Goal: Transaction & Acquisition: Purchase product/service

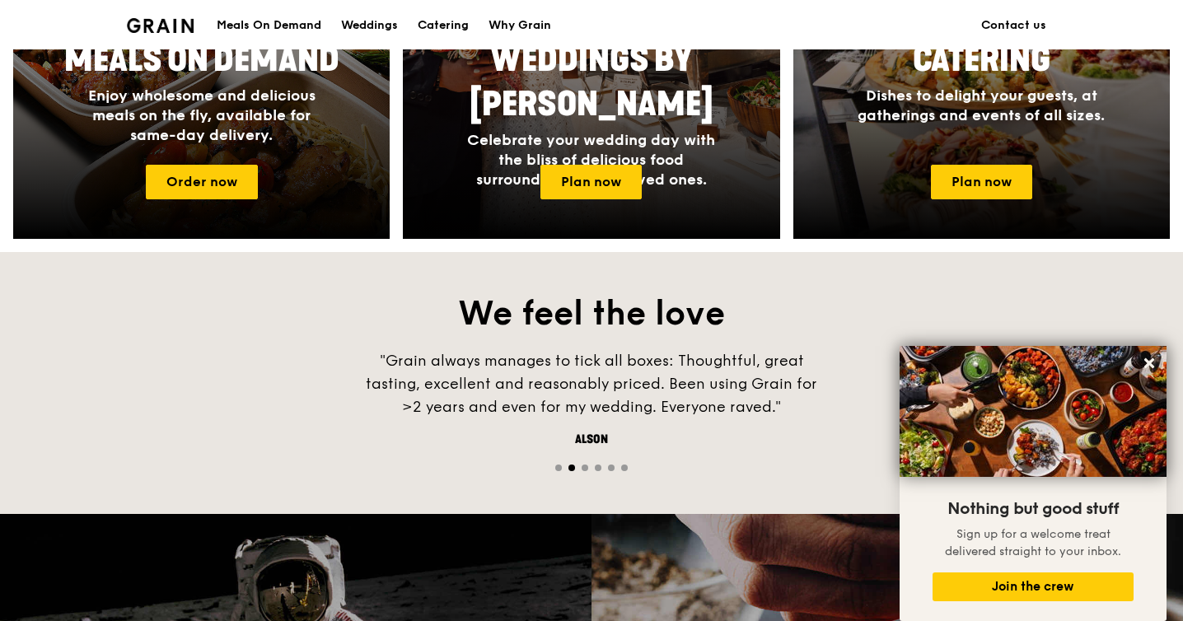
scroll to position [786, 0]
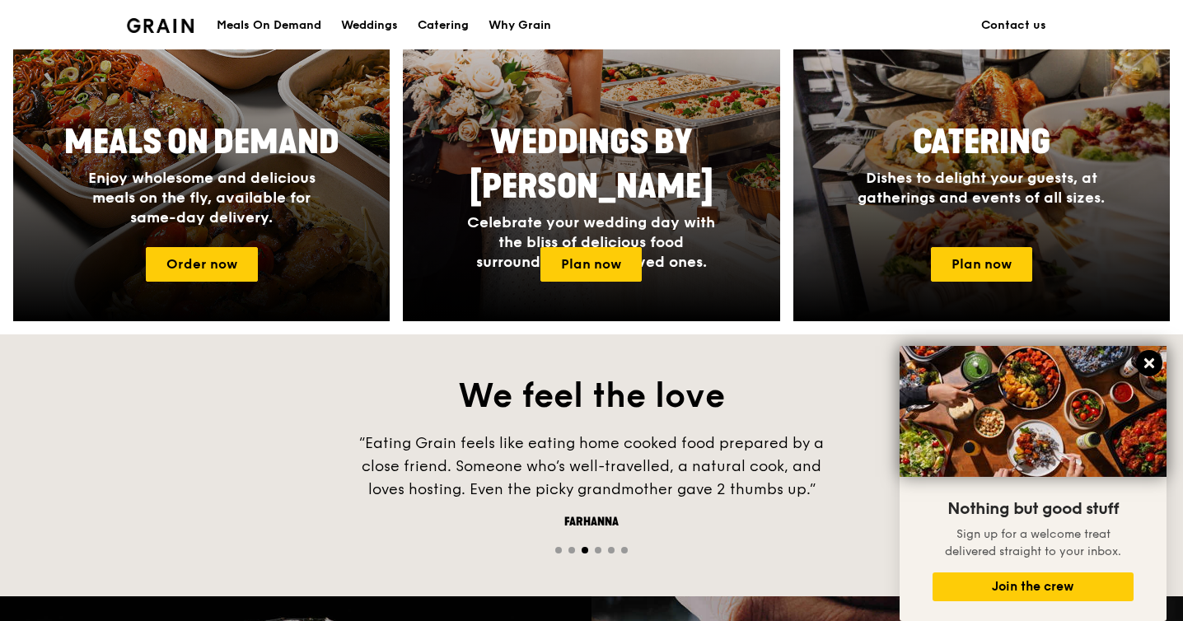
click at [1154, 361] on icon at bounding box center [1149, 363] width 15 height 15
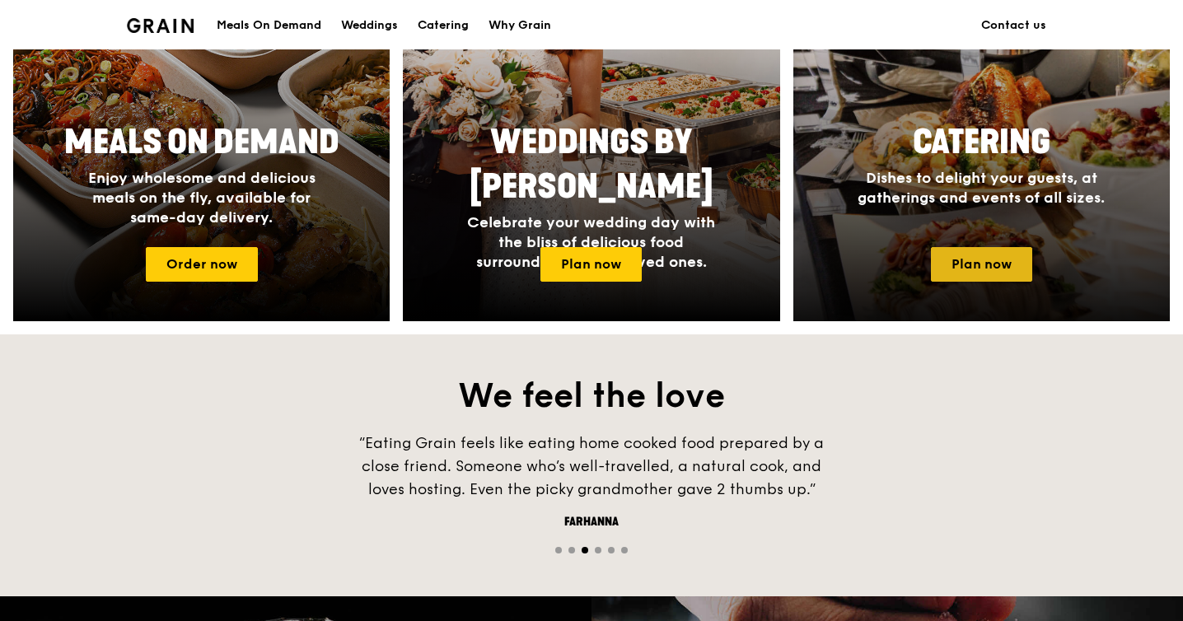
click at [966, 269] on link "Plan now" at bounding box center [981, 264] width 101 height 35
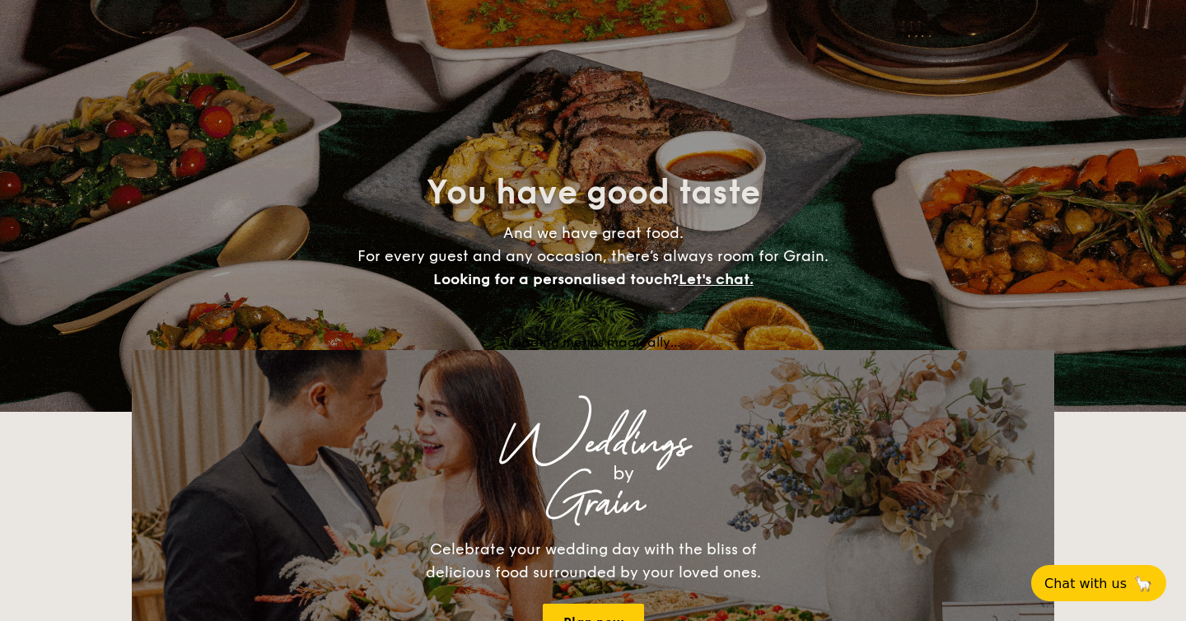
select select
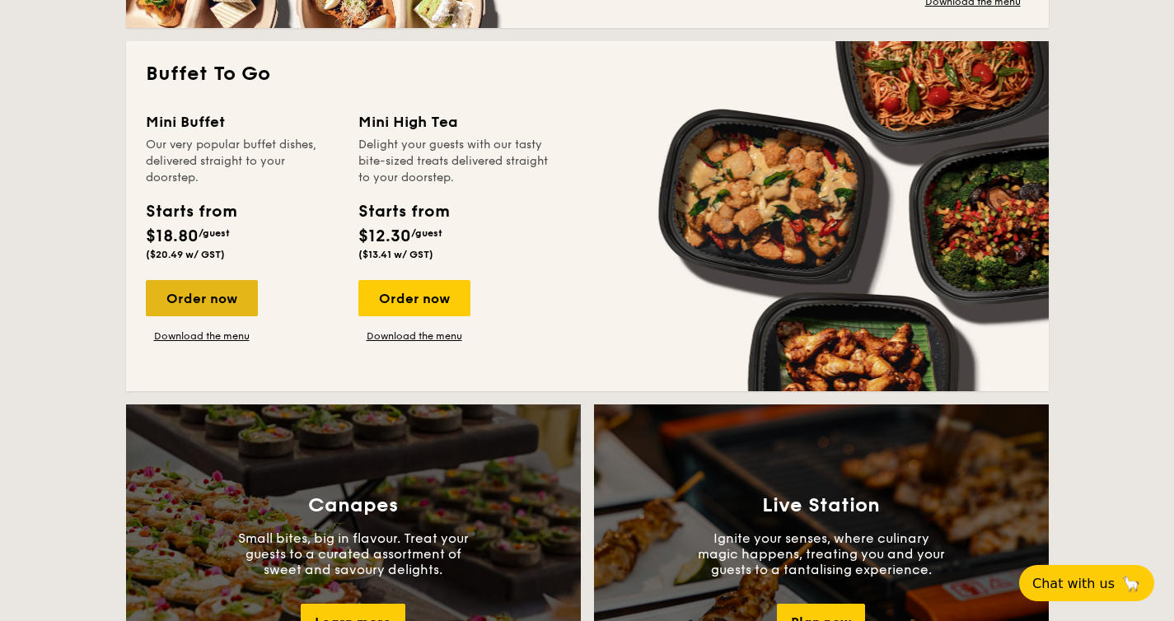
scroll to position [1097, 0]
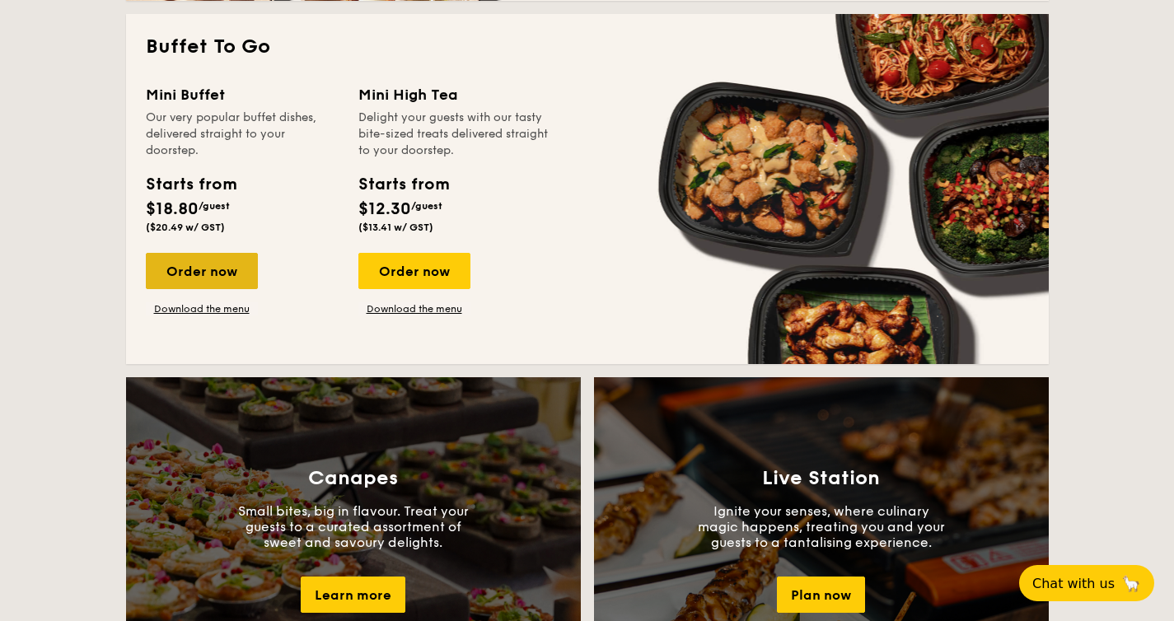
click at [224, 289] on div "Order now" at bounding box center [202, 271] width 112 height 36
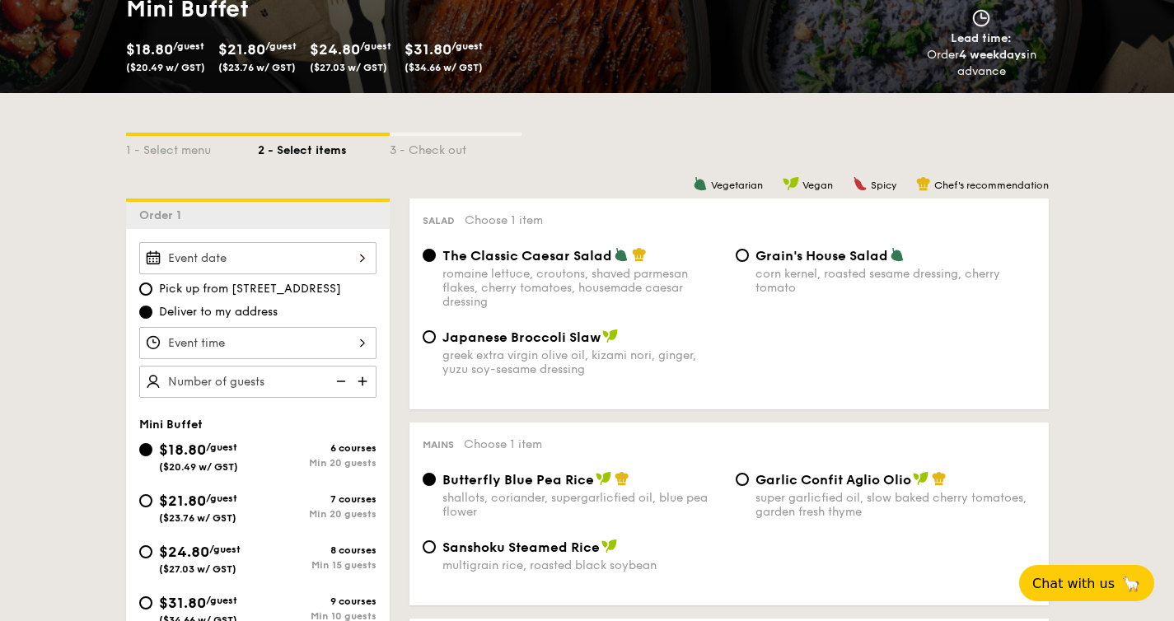
scroll to position [295, 0]
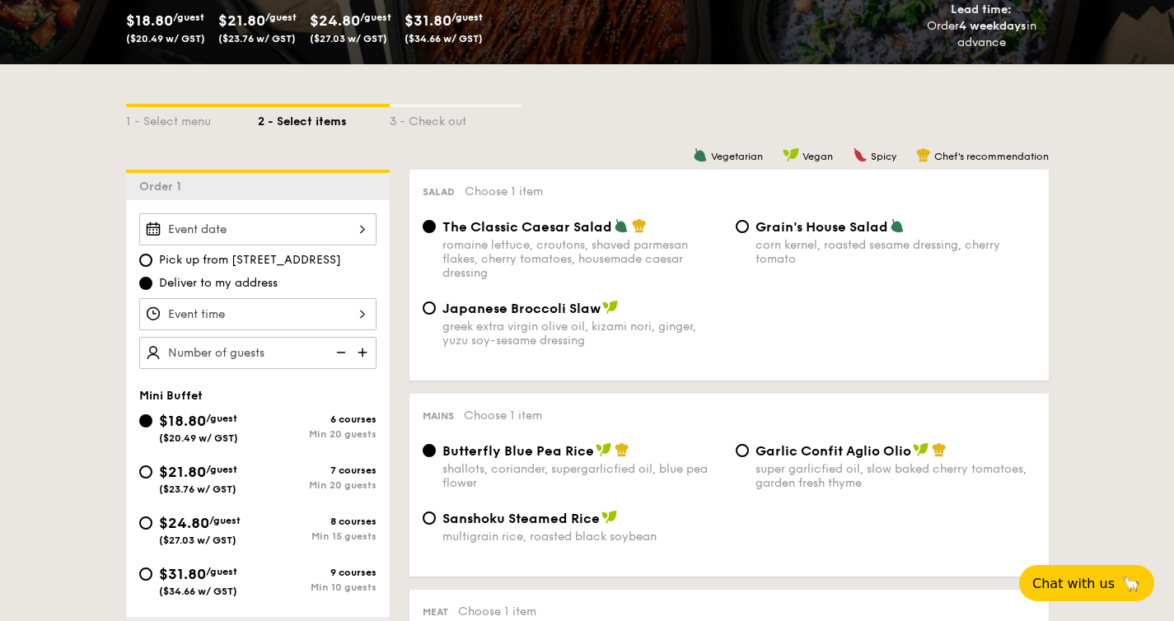
click at [344, 250] on div "Pick up from [STREET_ADDRESS] Deliver to my address" at bounding box center [257, 291] width 237 height 156
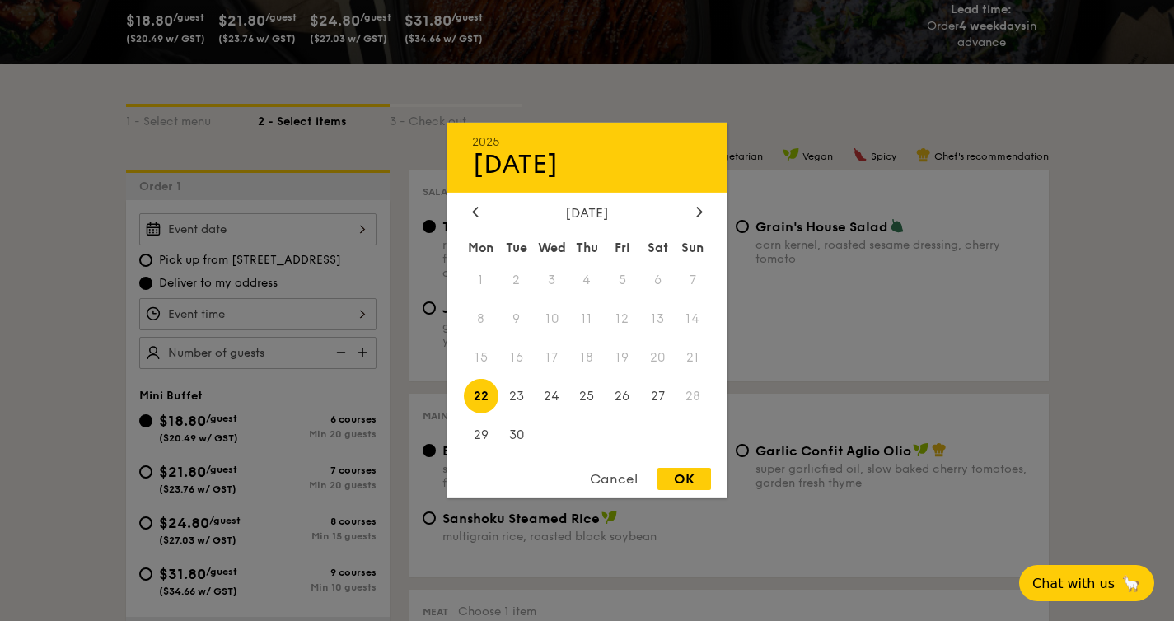
click at [347, 241] on div "2025 Sep [DATE] Tue Wed Thu Fri Sat Sun 1 2 3 4 5 6 7 8 9 10 11 12 13 14 15 16 …" at bounding box center [257, 229] width 237 height 32
click at [685, 358] on span "21" at bounding box center [693, 357] width 35 height 35
click at [479, 390] on span "22" at bounding box center [481, 395] width 35 height 35
click at [687, 484] on div "OK" at bounding box center [684, 479] width 54 height 22
type input "[DATE]"
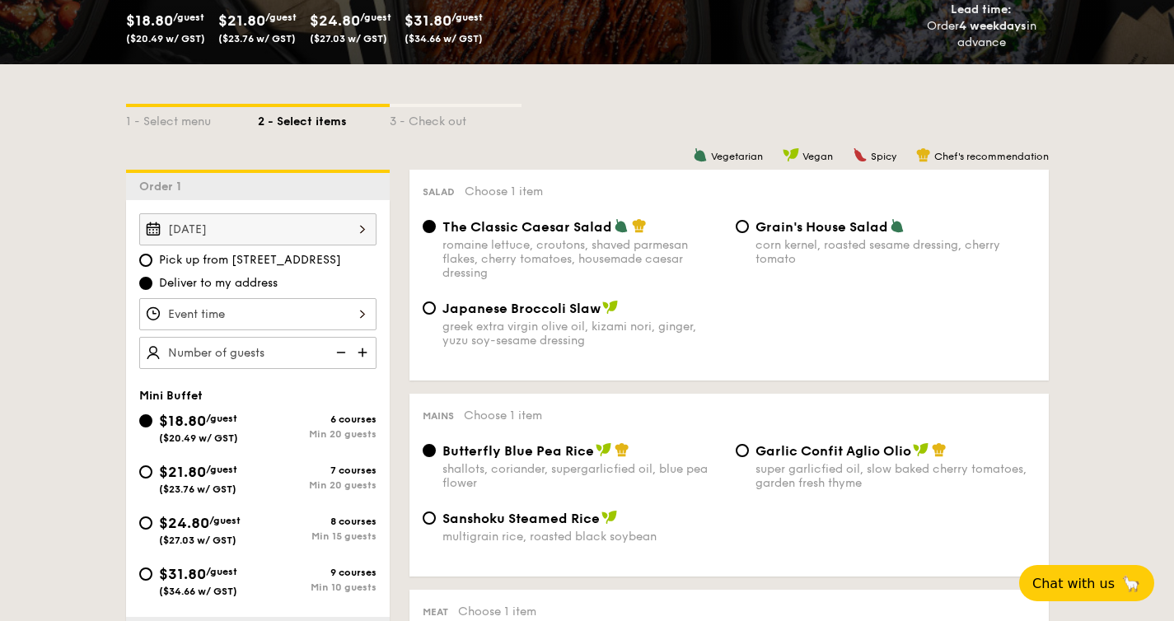
click at [314, 311] on div at bounding box center [257, 314] width 237 height 32
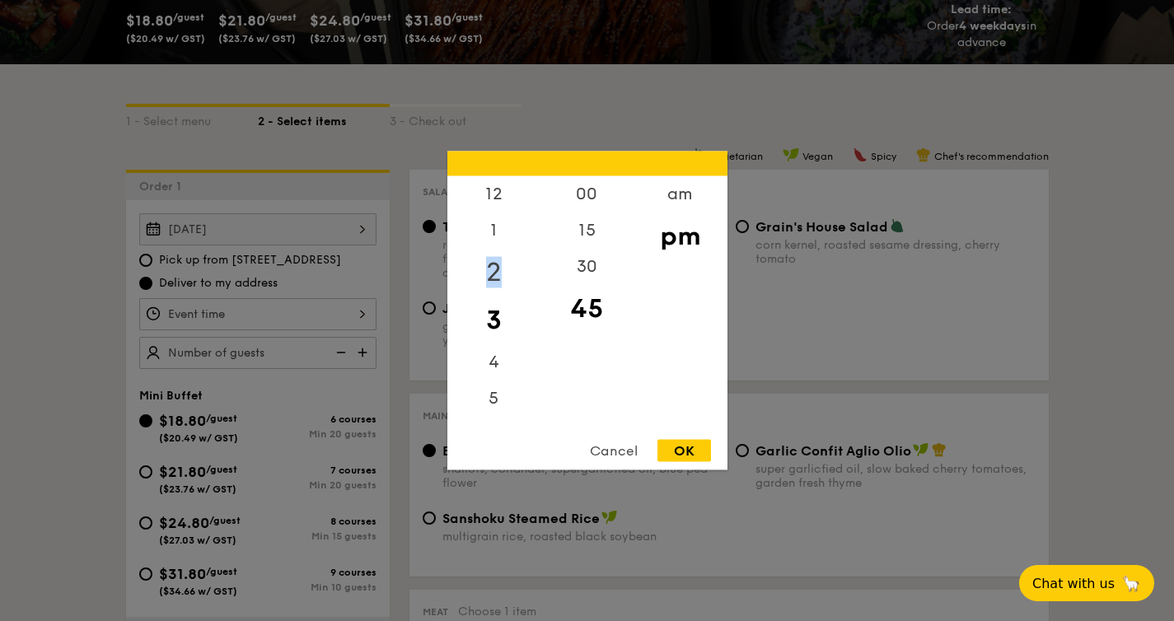
click at [489, 292] on div "2" at bounding box center [493, 273] width 93 height 48
click at [491, 206] on div "12" at bounding box center [493, 200] width 93 height 48
click at [585, 239] on div "15" at bounding box center [586, 237] width 93 height 48
click at [685, 450] on div "OK" at bounding box center [684, 451] width 54 height 22
type input "12:15PM"
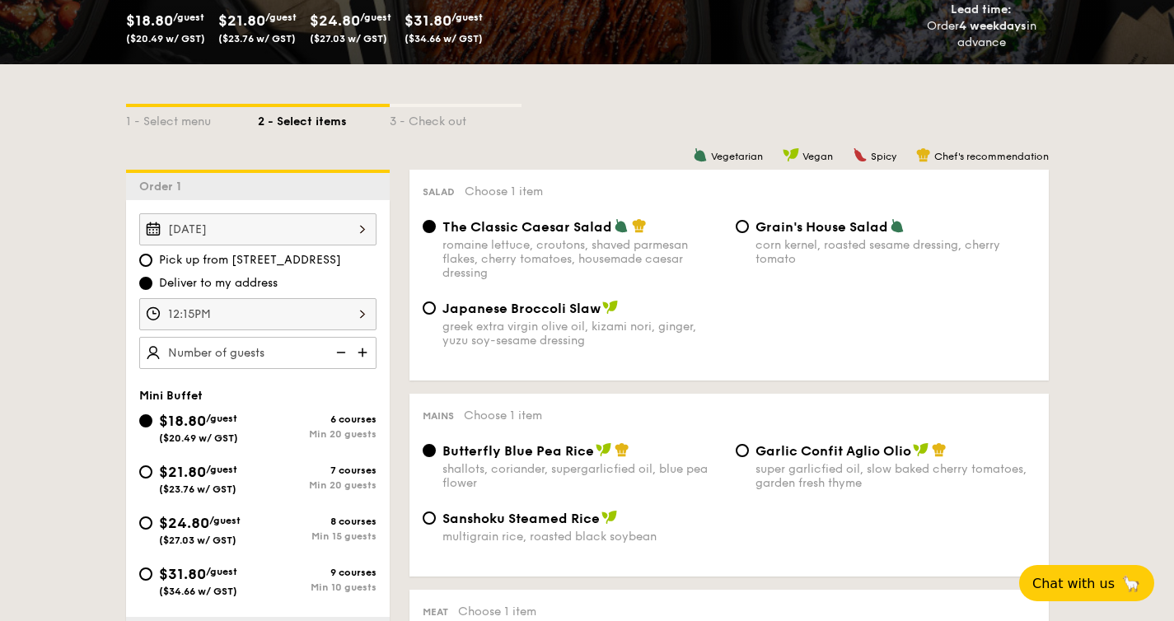
click at [381, 356] on div "[DATE] Pick up from [STREET_ADDRESS] Deliver to my address 12:15PM" at bounding box center [258, 291] width 264 height 156
click at [365, 354] on img at bounding box center [364, 352] width 25 height 31
type input "20 guests"
click at [155, 577] on div "$31.80 /guest ($34.66 w/ GST)" at bounding box center [198, 580] width 119 height 35
click at [152, 577] on input "$31.80 /guest ($34.66 w/ GST) 9 courses Min 10 guests" at bounding box center [145, 574] width 13 height 13
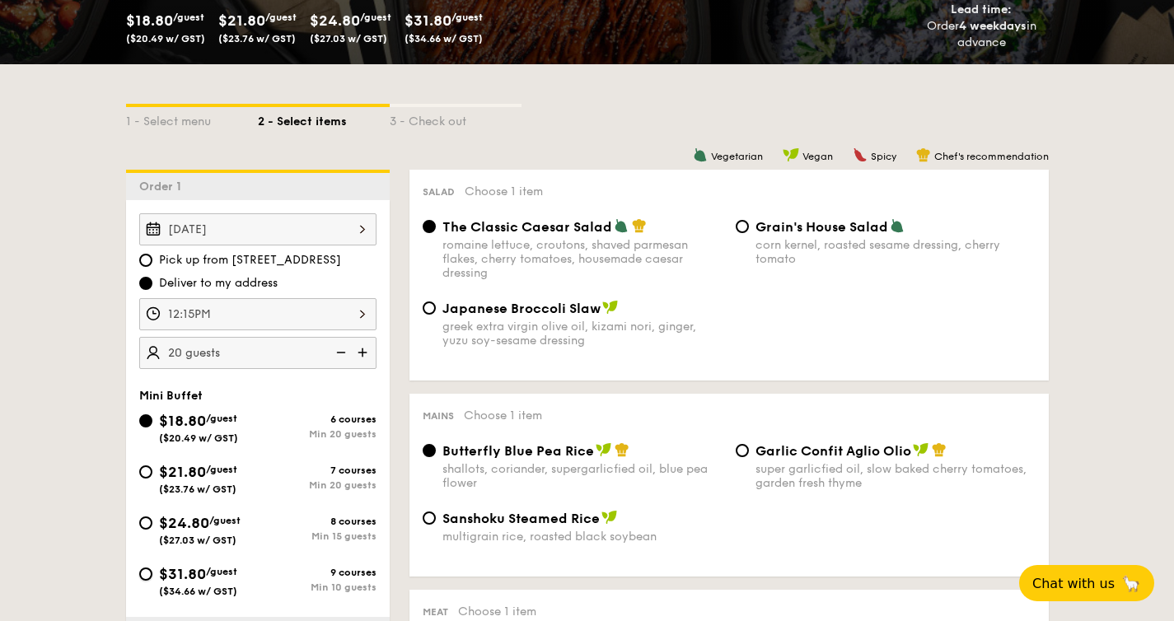
radio input "true"
radio input "false"
radio input "true"
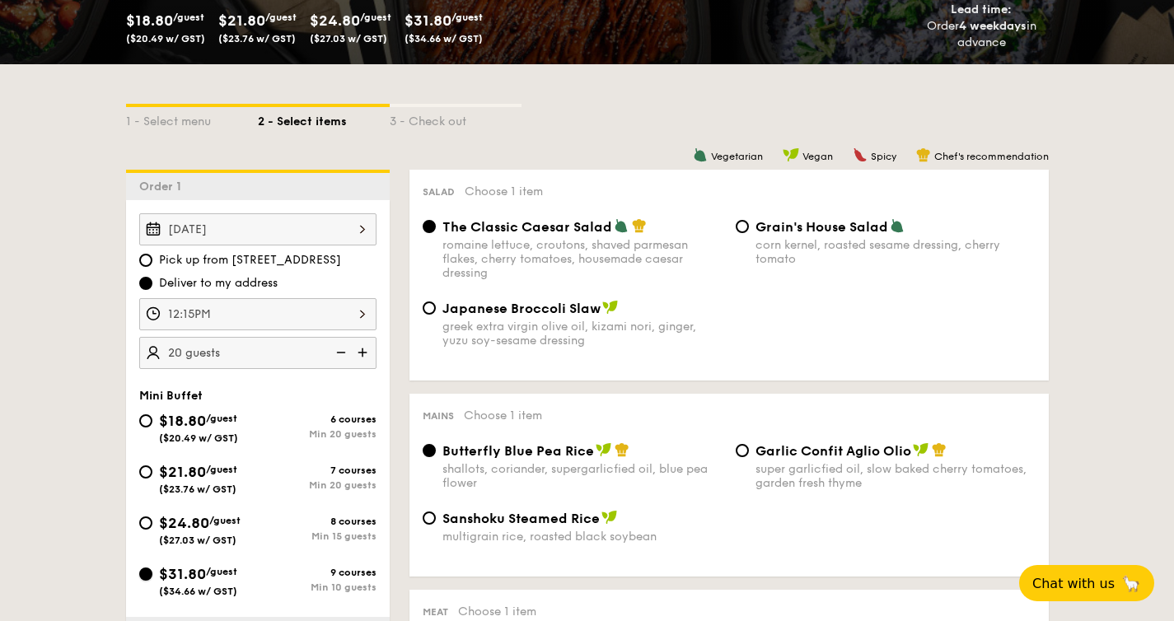
radio input "true"
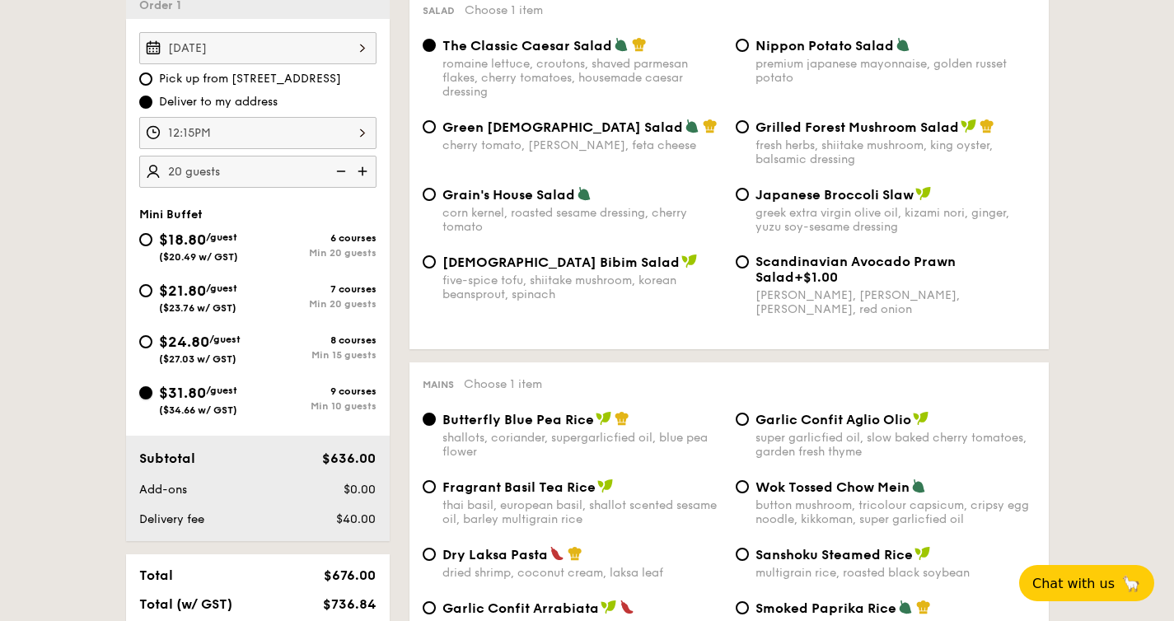
scroll to position [564, 0]
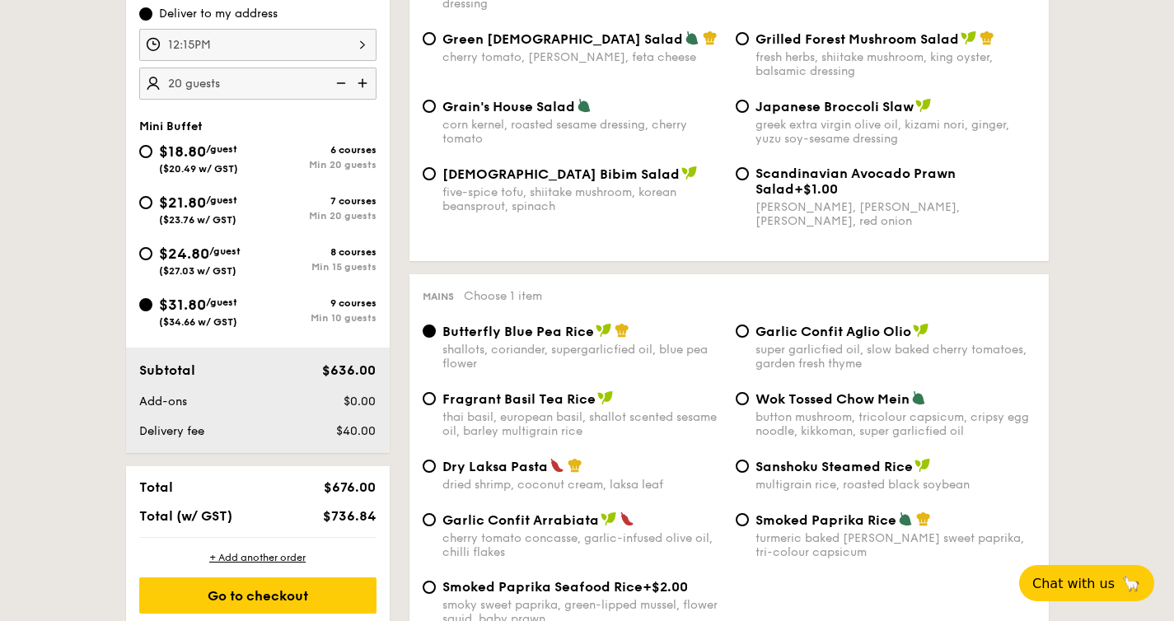
click at [269, 148] on div "6 courses" at bounding box center [317, 150] width 119 height 12
click at [152, 148] on input "$18.80 /guest ($20.49 w/ GST) 6 courses Min 20 guests" at bounding box center [145, 151] width 13 height 13
radio input "true"
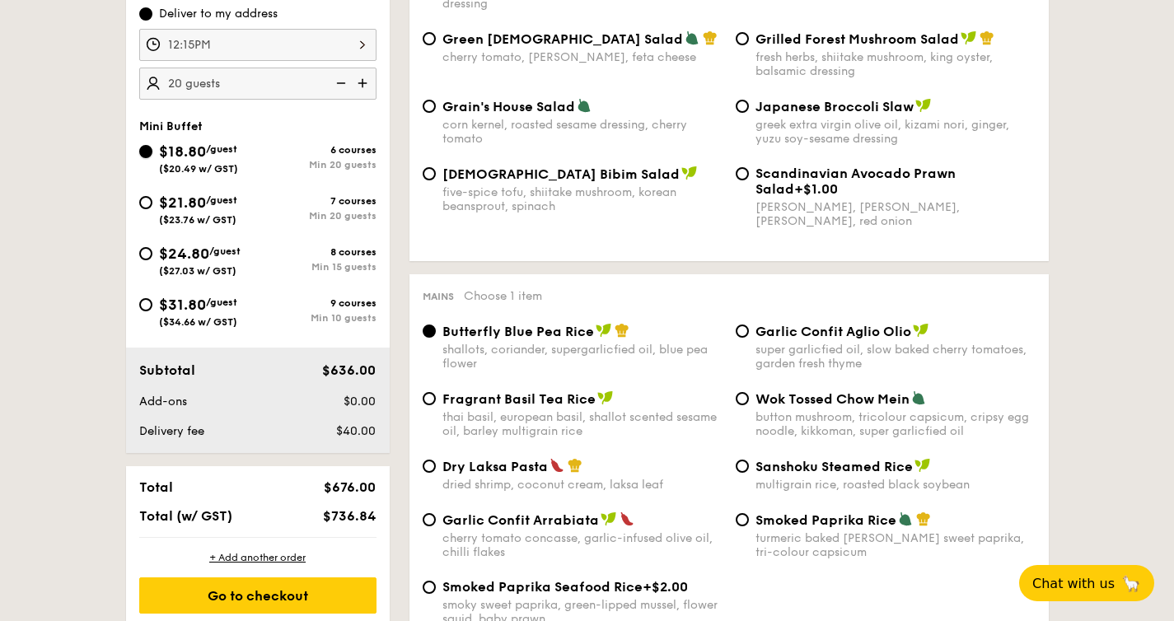
radio input "true"
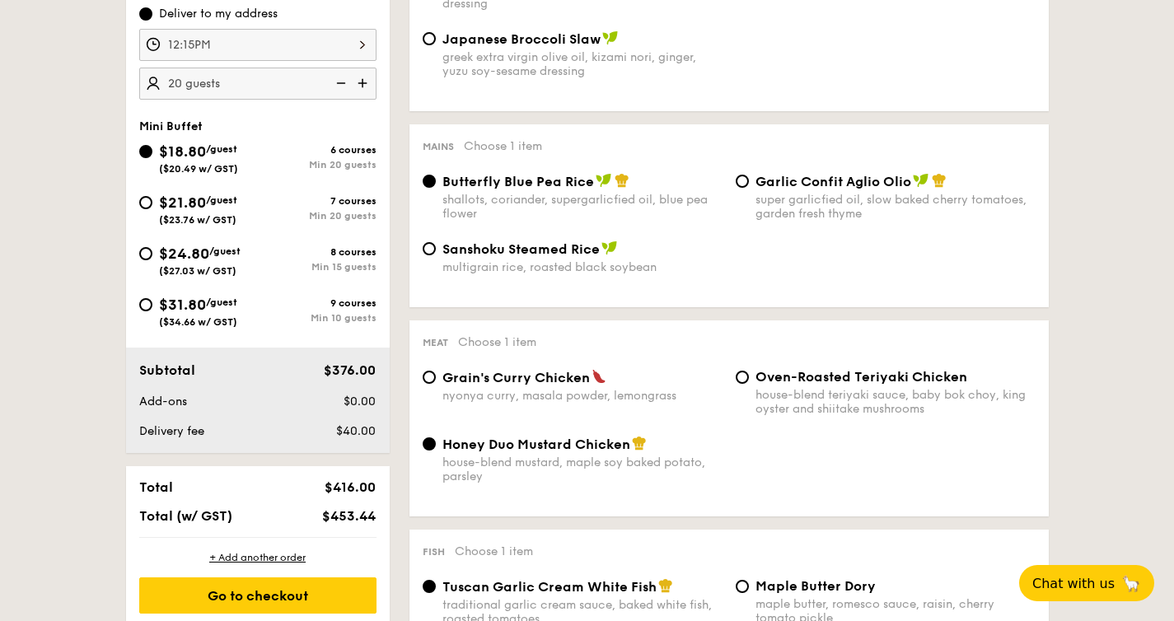
click at [190, 306] on span "$31.80" at bounding box center [182, 305] width 47 height 18
click at [152, 306] on input "$31.80 /guest ($34.66 w/ GST) 9 courses Min 10 guests" at bounding box center [145, 304] width 13 height 13
radio input "true"
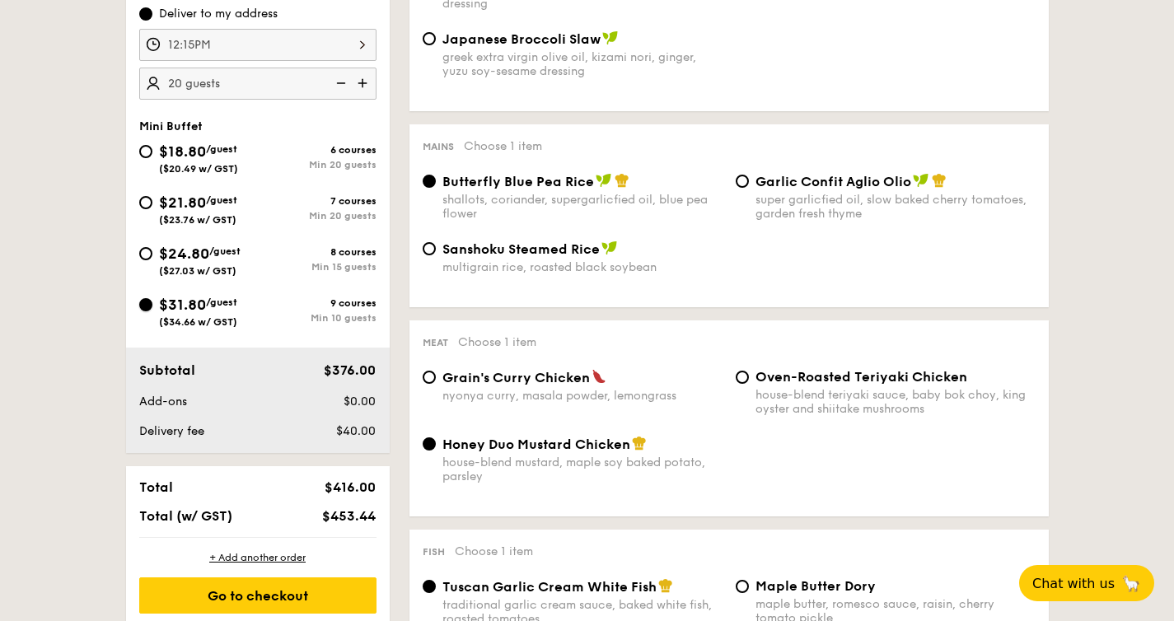
radio input "false"
radio input "true"
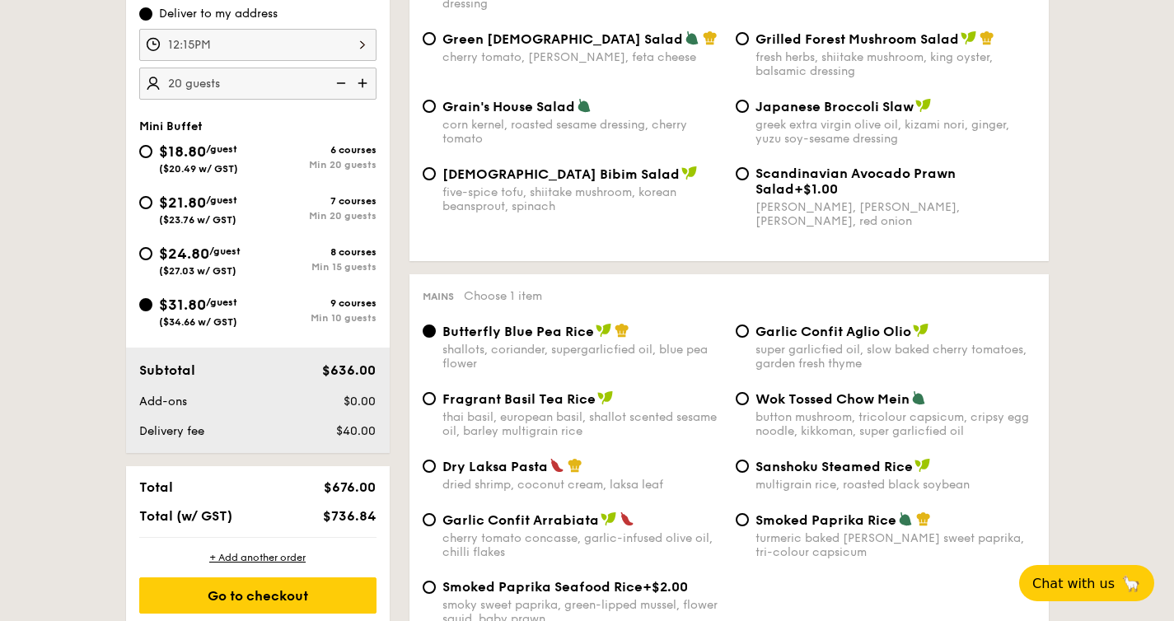
click at [187, 267] on span "($27.03 w/ GST)" at bounding box center [197, 271] width 77 height 12
click at [152, 260] on input "$24.80 /guest ($27.03 w/ GST) 8 courses Min 15 guests" at bounding box center [145, 253] width 13 height 13
radio input "true"
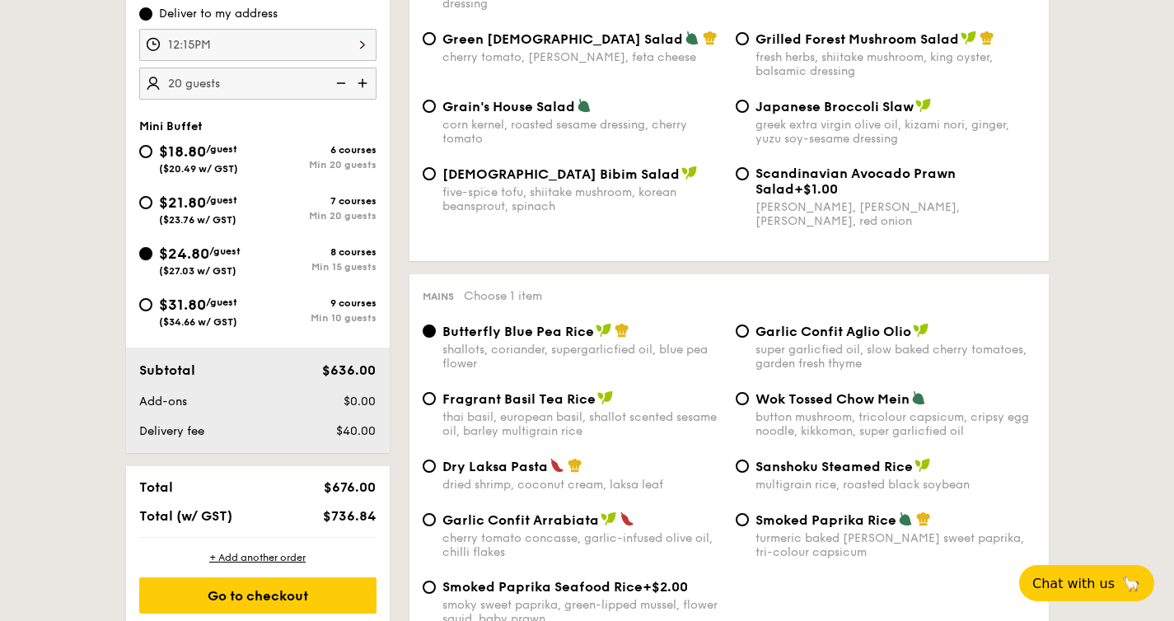
radio input "true"
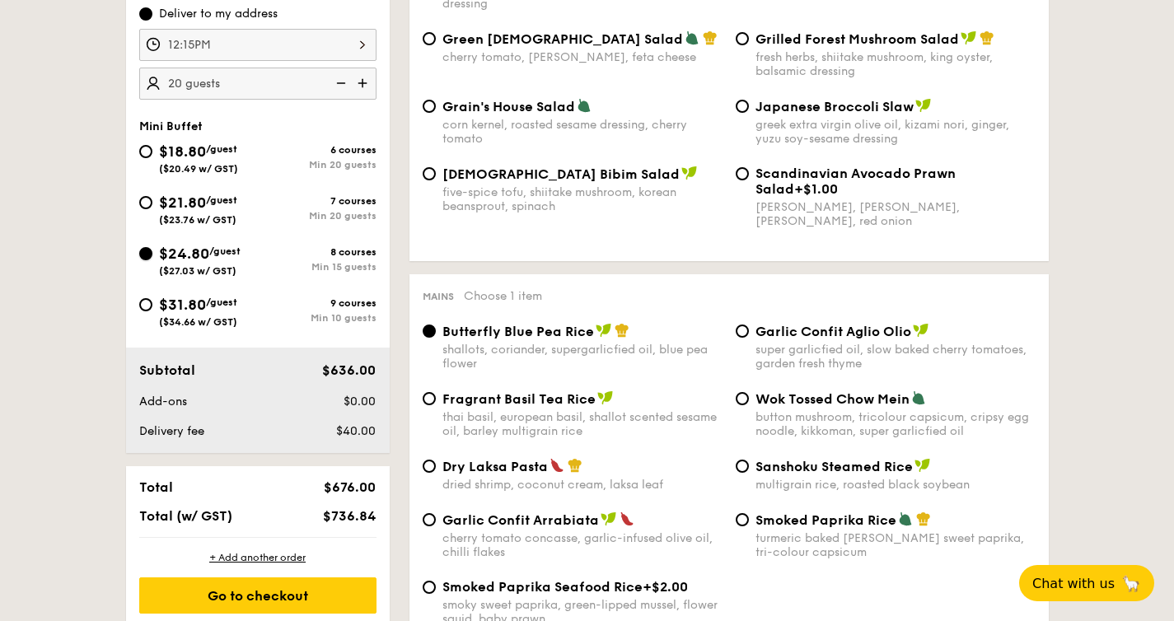
radio input "true"
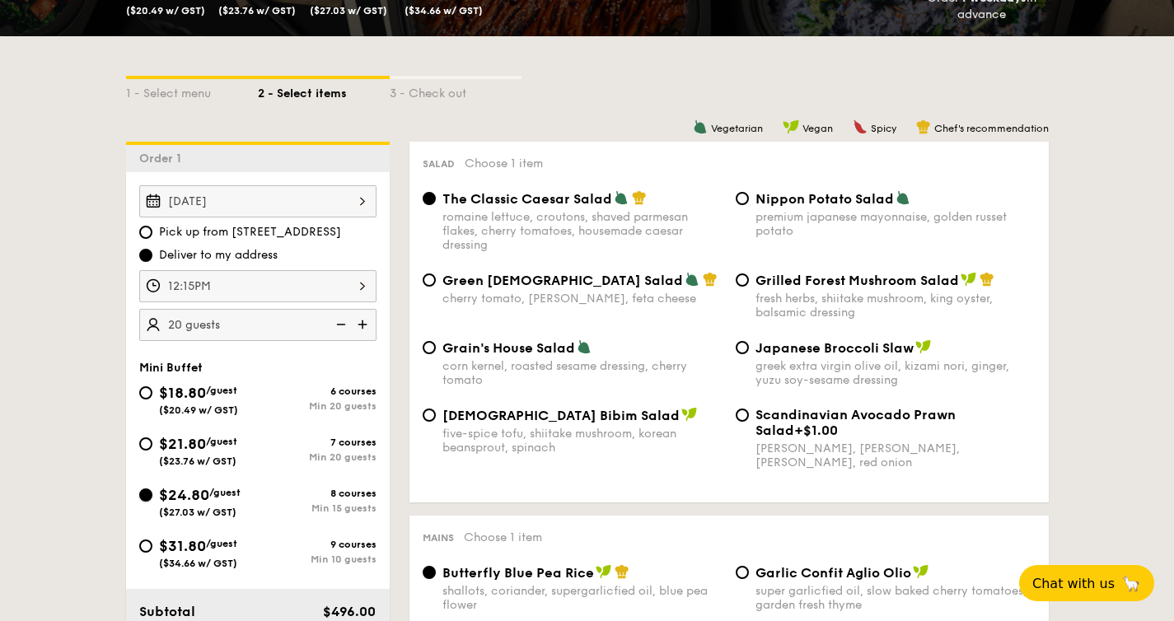
scroll to position [320, 0]
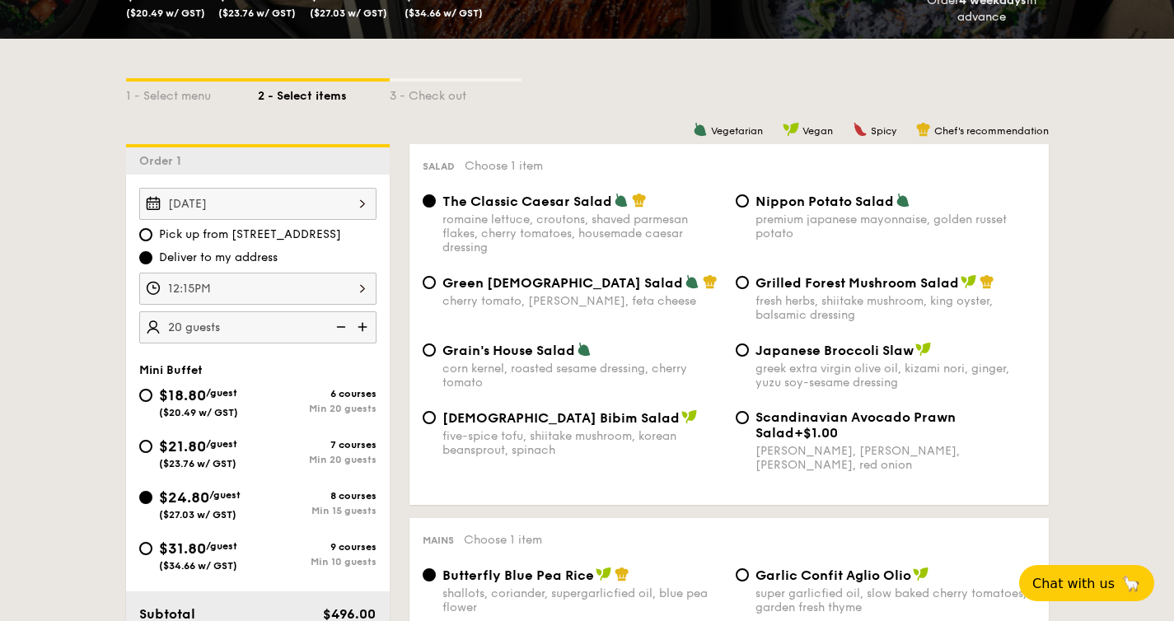
click at [830, 326] on div "Green Goddess Salad cherry tomato, [PERSON_NAME], feta cheese Grilled Forest Mu…" at bounding box center [729, 308] width 626 height 68
click at [826, 316] on div "fresh herbs, shiitake mushroom, king oyster, balsamic dressing" at bounding box center [895, 308] width 280 height 28
click at [749, 289] on input "Grilled Forest Mushroom Salad fresh herbs, shiitake mushroom, king oyster, bals…" at bounding box center [742, 282] width 13 height 13
radio input "true"
click at [803, 409] on div "Grain's House Salad corn kernel, roasted sesame dressing, cherry tomato Japanes…" at bounding box center [729, 376] width 626 height 68
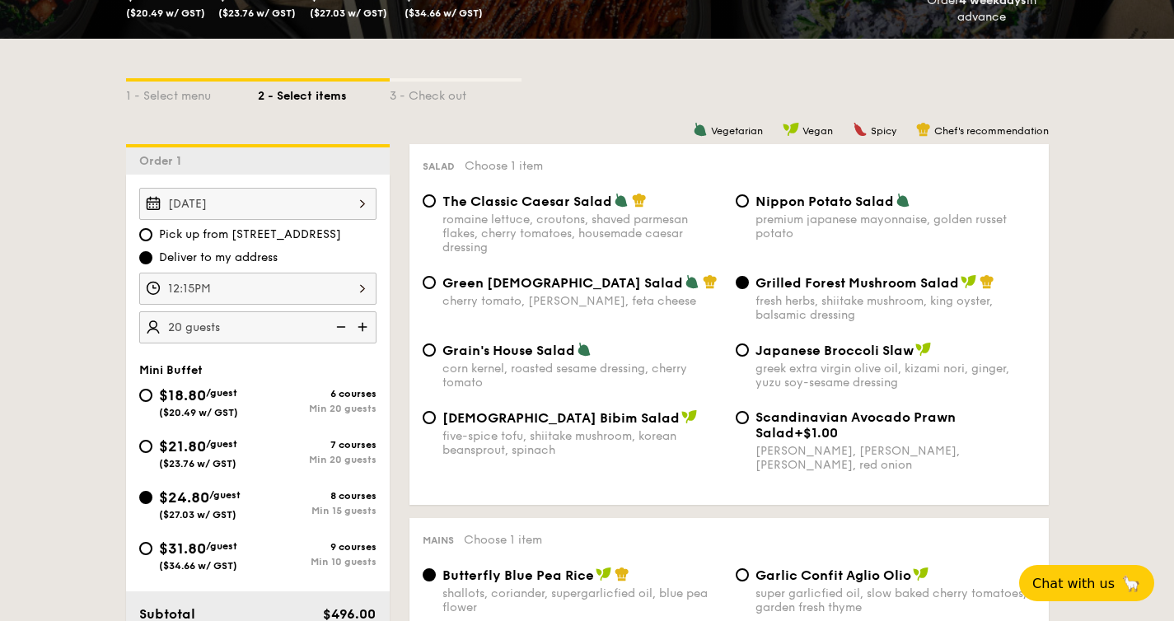
click at [802, 416] on span "Scandinavian Avocado Prawn Salad" at bounding box center [855, 424] width 200 height 31
click at [749, 416] on input "Scandinavian Avocado Prawn Salad +$1.00 virgin [PERSON_NAME] dressing, dijon mu…" at bounding box center [742, 417] width 13 height 13
radio input "true"
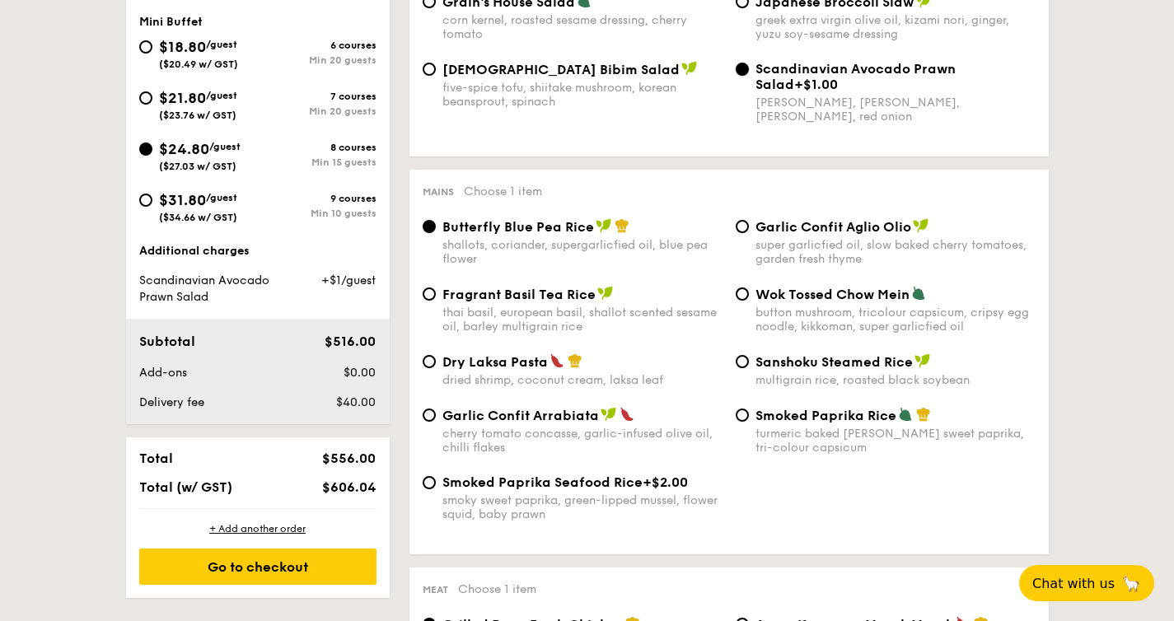
scroll to position [671, 0]
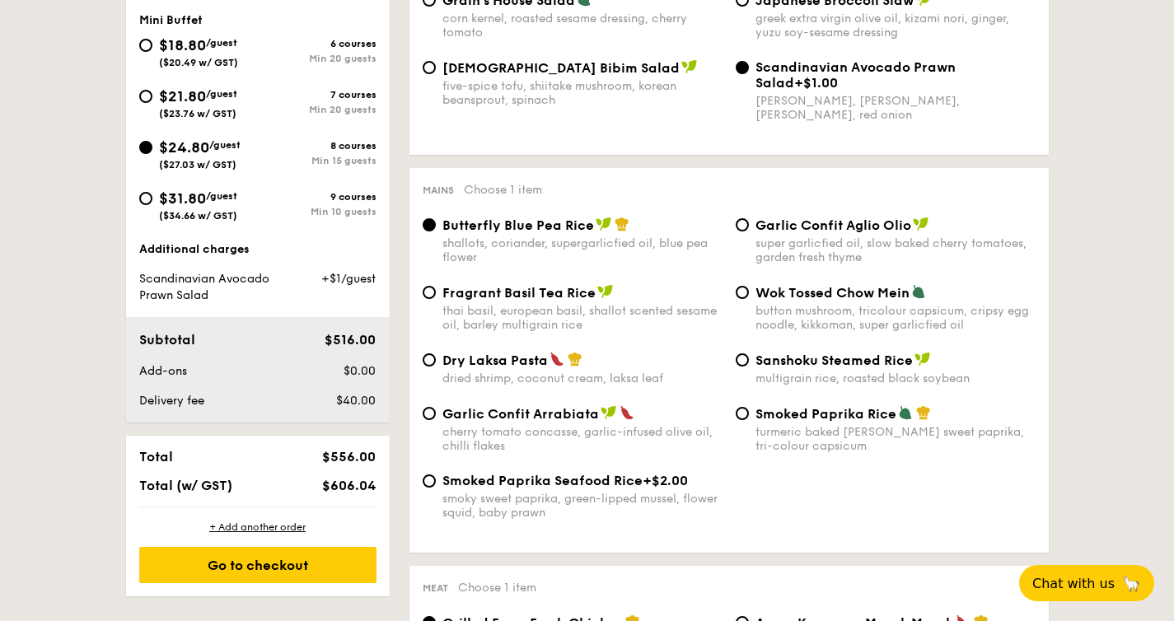
click at [573, 365] on img at bounding box center [575, 359] width 15 height 15
click at [436, 365] on input "Dry Laksa Pasta dried shrimp, coconut cream, laksa leaf" at bounding box center [429, 359] width 13 height 13
radio input "true"
click at [795, 237] on div "Garlic Confit Aglio Olio super garlicfied oil, slow baked cherry tomatoes, gard…" at bounding box center [895, 241] width 280 height 48
click at [749, 232] on input "Garlic Confit Aglio Olio super garlicfied oil, slow baked cherry tomatoes, gard…" at bounding box center [742, 224] width 13 height 13
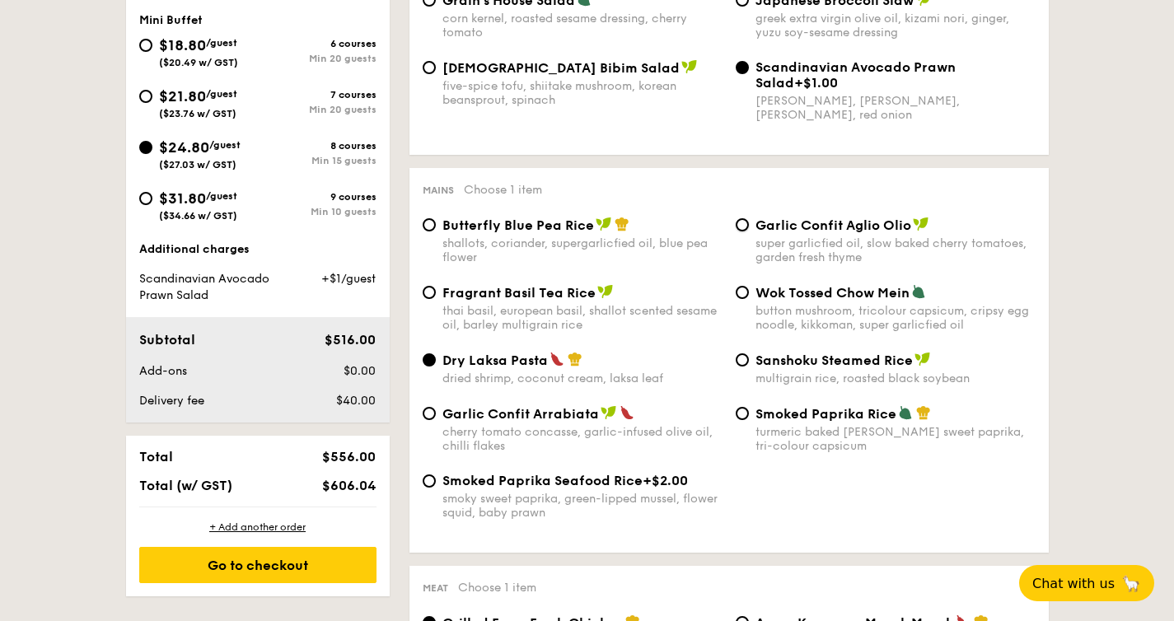
radio input "true"
click at [551, 358] on img at bounding box center [557, 359] width 15 height 15
click at [436, 358] on input "Dry Laksa Pasta dried shrimp, coconut cream, laksa leaf" at bounding box center [429, 359] width 13 height 13
radio input "true"
click at [807, 246] on div "super garlicfied oil, slow baked cherry tomatoes, garden fresh thyme" at bounding box center [895, 250] width 280 height 28
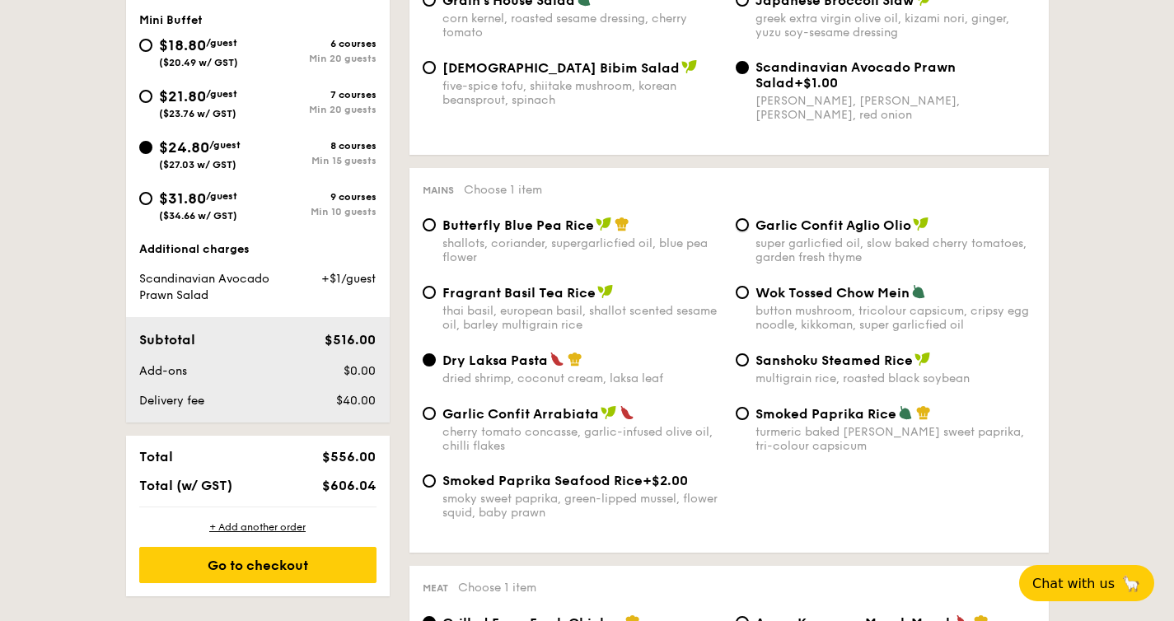
click at [749, 232] on input "Garlic Confit Aglio Olio super garlicfied oil, slow baked cherry tomatoes, gard…" at bounding box center [742, 224] width 13 height 13
radio input "true"
click at [461, 397] on div "Dry Laksa Pasta dried shrimp, coconut cream, laksa leaf Sanshoku Steamed Rice m…" at bounding box center [729, 379] width 626 height 54
click at [476, 368] on span "Dry Laksa Pasta" at bounding box center [494, 361] width 105 height 16
click at [436, 367] on input "Dry Laksa Pasta dried shrimp, coconut cream, laksa leaf" at bounding box center [429, 359] width 13 height 13
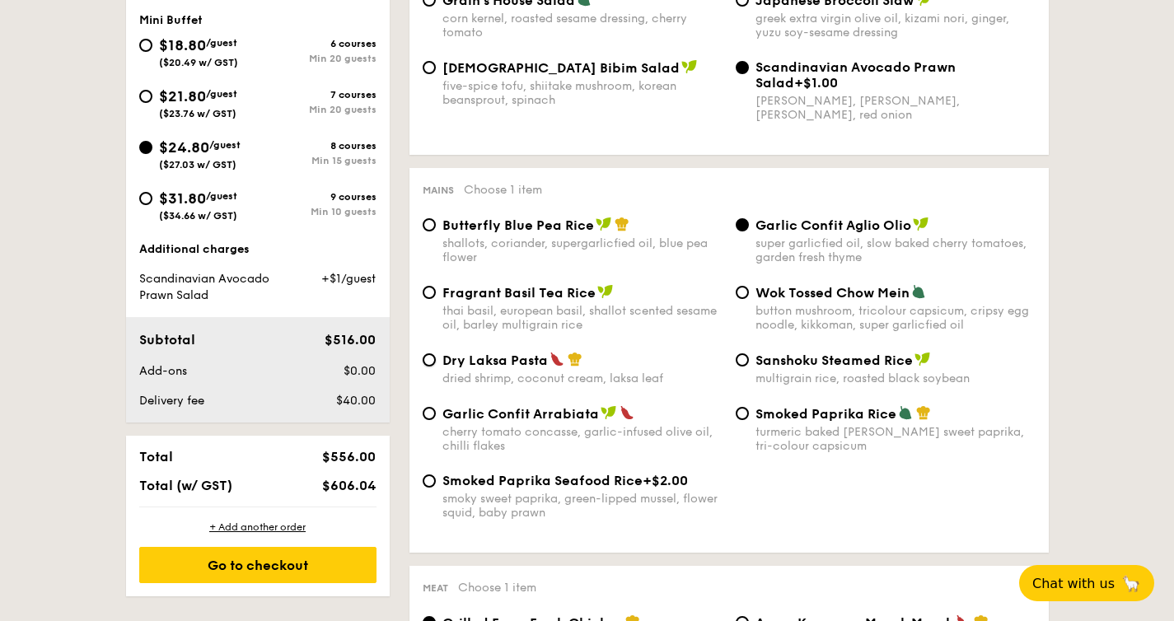
radio input "true"
click at [771, 246] on div "super garlicfied oil, slow baked cherry tomatoes, garden fresh thyme" at bounding box center [895, 250] width 280 height 28
click at [749, 232] on input "Garlic Confit Aglio Olio super garlicfied oil, slow baked cherry tomatoes, gard…" at bounding box center [742, 224] width 13 height 13
radio input "true"
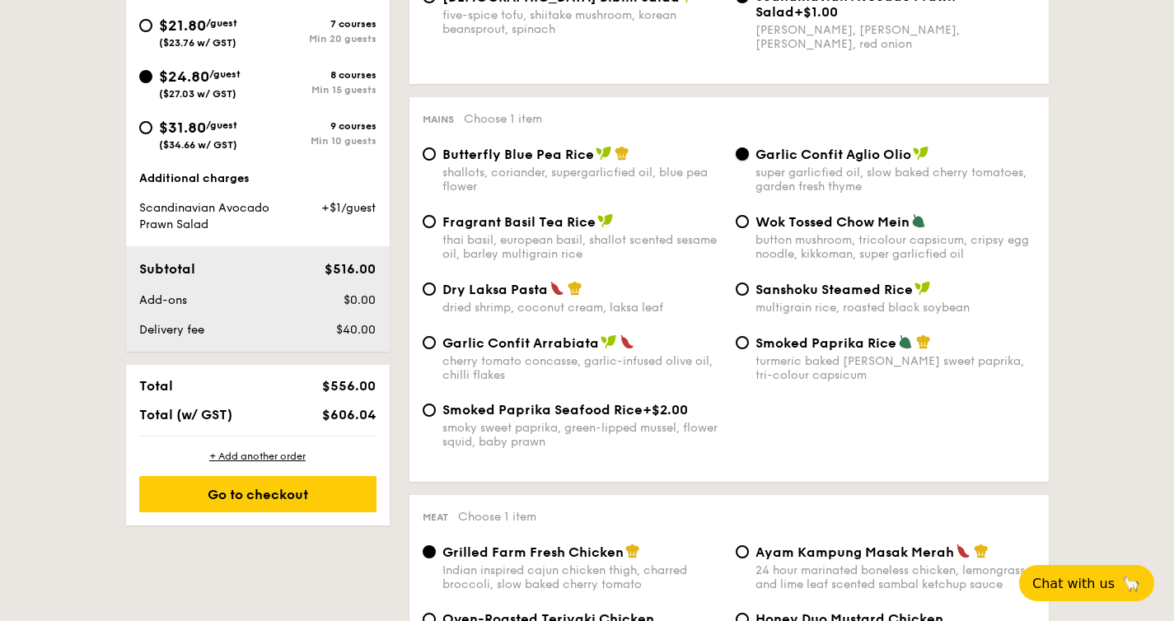
scroll to position [822, 0]
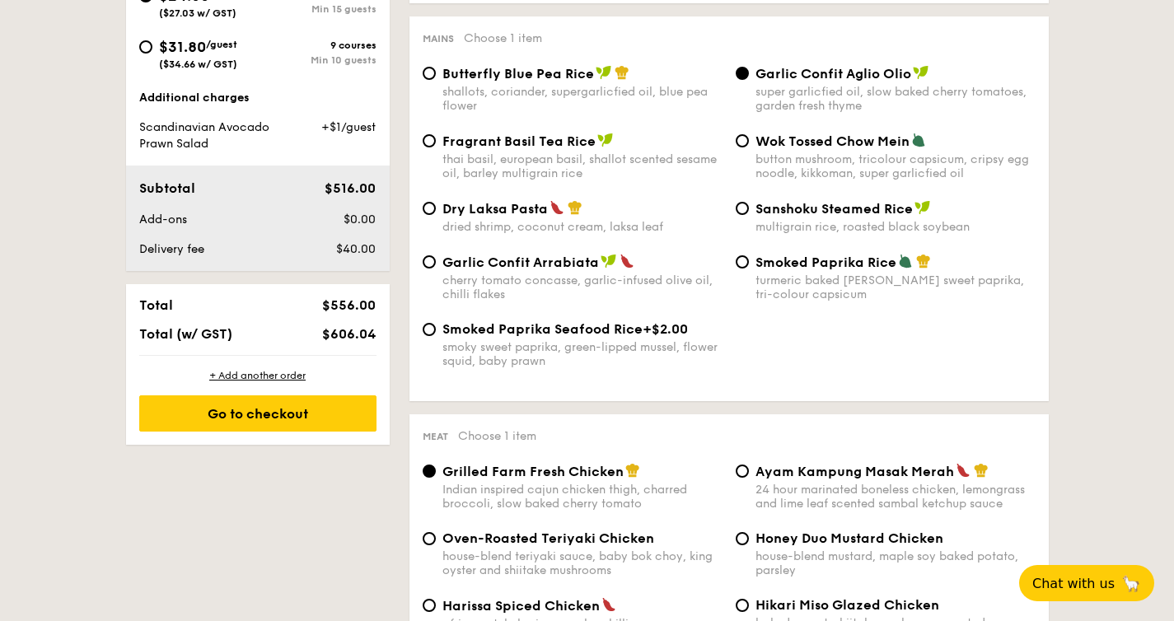
click at [542, 217] on span "Dry Laksa Pasta" at bounding box center [494, 209] width 105 height 16
click at [436, 215] on input "Dry Laksa Pasta dried shrimp, coconut cream, laksa leaf" at bounding box center [429, 208] width 13 height 13
radio input "true"
click at [783, 106] on div "super garlicfied oil, slow baked cherry tomatoes, garden fresh thyme" at bounding box center [895, 99] width 280 height 28
click at [749, 80] on input "Garlic Confit Aglio Olio super garlicfied oil, slow baked cherry tomatoes, gard…" at bounding box center [742, 73] width 13 height 13
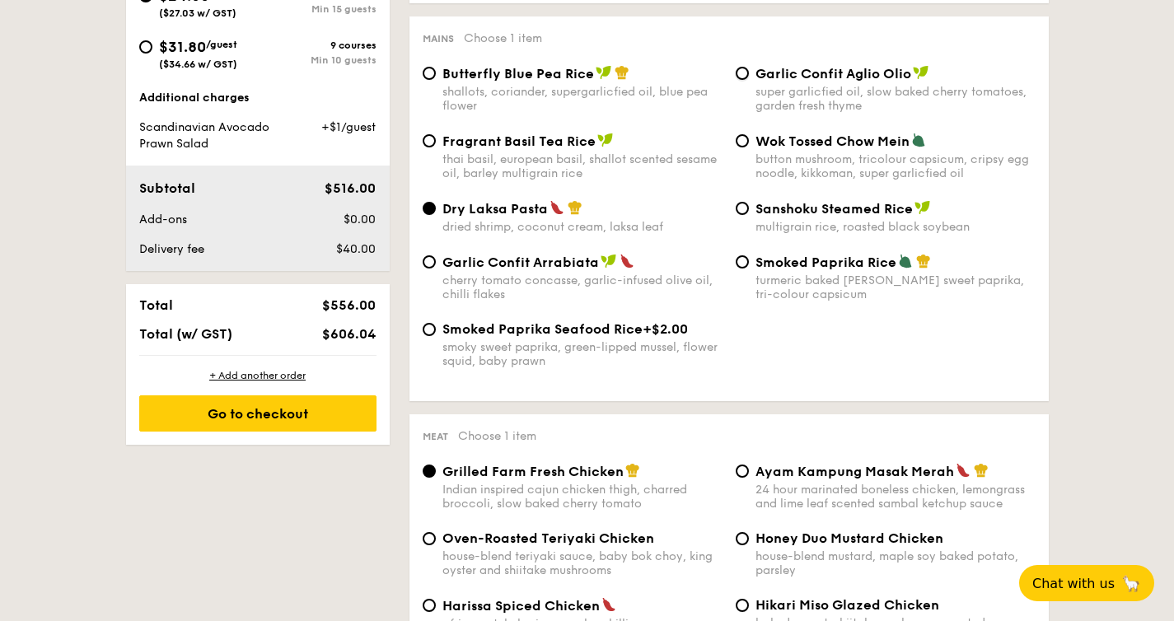
radio input "true"
click at [836, 210] on span "Sanshoku Steamed Rice" at bounding box center [833, 209] width 157 height 16
click at [749, 210] on input "Sanshoku Steamed Rice multigrain rice, roasted black soybean" at bounding box center [742, 208] width 13 height 13
radio input "true"
click at [580, 232] on div "dried shrimp, coconut cream, laksa leaf" at bounding box center [582, 227] width 280 height 14
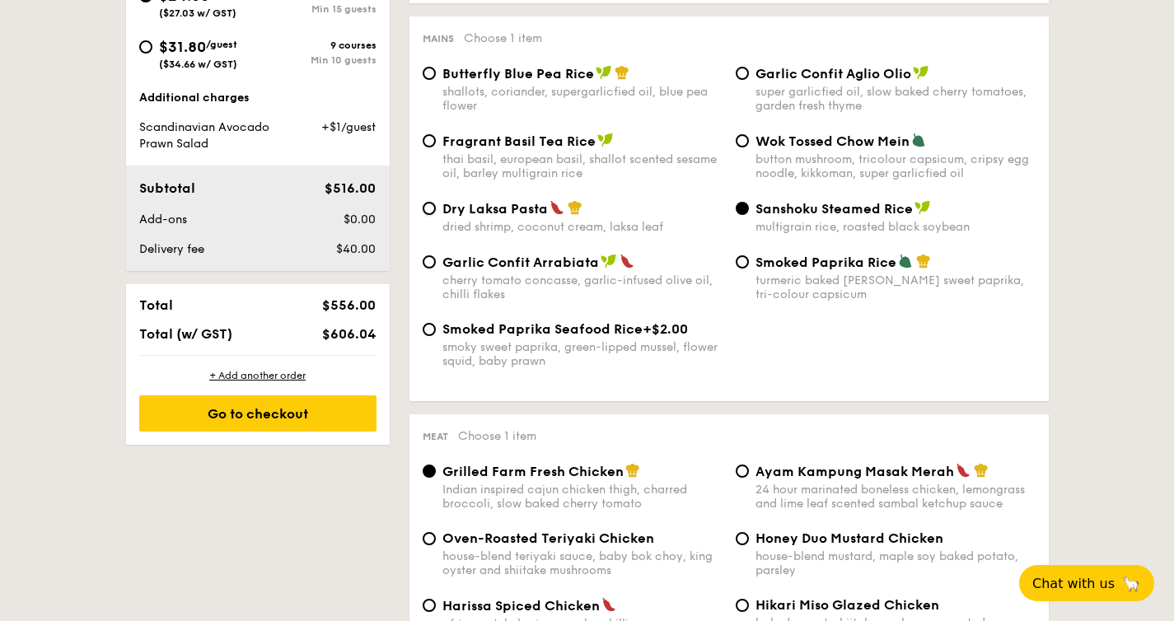
click at [436, 215] on input "Dry Laksa Pasta dried shrimp, coconut cream, laksa leaf" at bounding box center [429, 208] width 13 height 13
radio input "true"
click at [559, 149] on span "Fragrant Basil Tea Rice" at bounding box center [518, 141] width 153 height 16
click at [436, 147] on input "Fragrant Basil Tea Rice thai basil, european basil, shallot scented sesame oil,…" at bounding box center [429, 140] width 13 height 13
radio input "true"
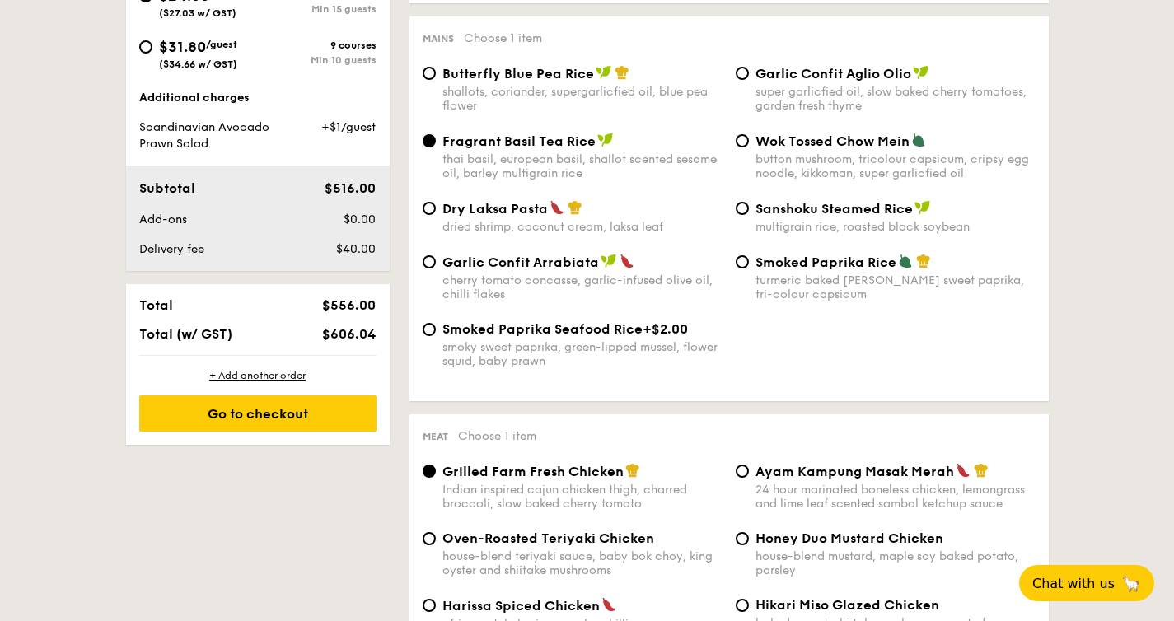
click at [595, 110] on div "shallots, coriander, supergarlicfied oil, blue pea flower" at bounding box center [582, 99] width 280 height 28
click at [436, 80] on input "Butterfly Blue Pea Rice shallots, coriander, supergarlicfied oil, blue pea flow…" at bounding box center [429, 73] width 13 height 13
radio input "true"
click at [882, 101] on div "super garlicfied oil, slow baked cherry tomatoes, garden fresh thyme" at bounding box center [895, 99] width 280 height 28
click at [749, 80] on input "Garlic Confit Aglio Olio super garlicfied oil, slow baked cherry tomatoes, gard…" at bounding box center [742, 73] width 13 height 13
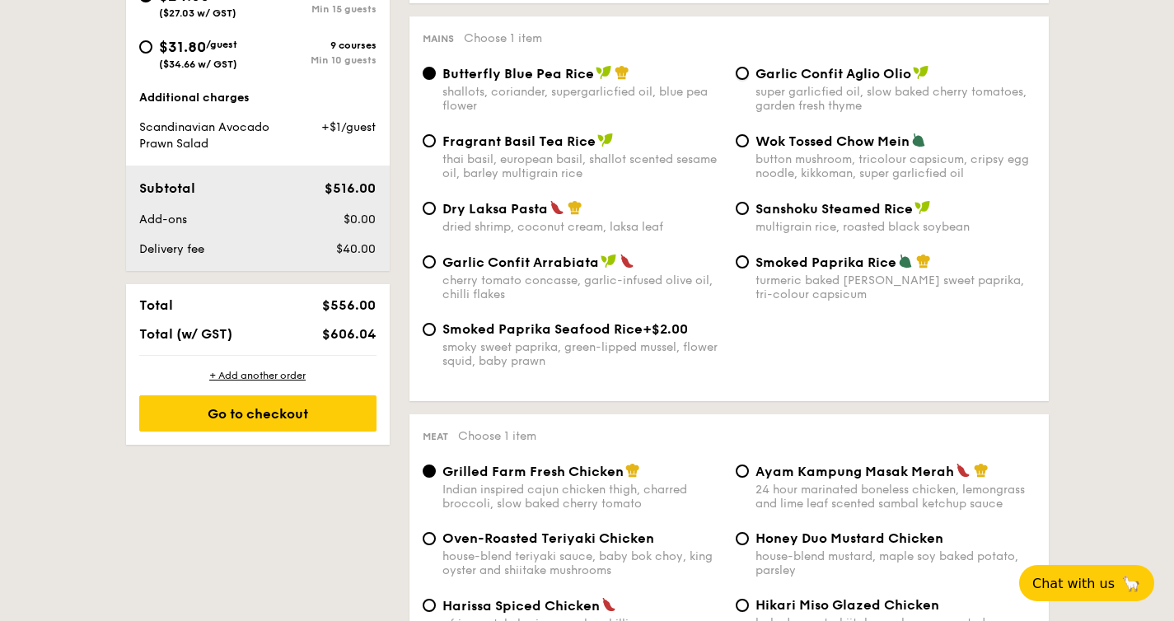
radio input "true"
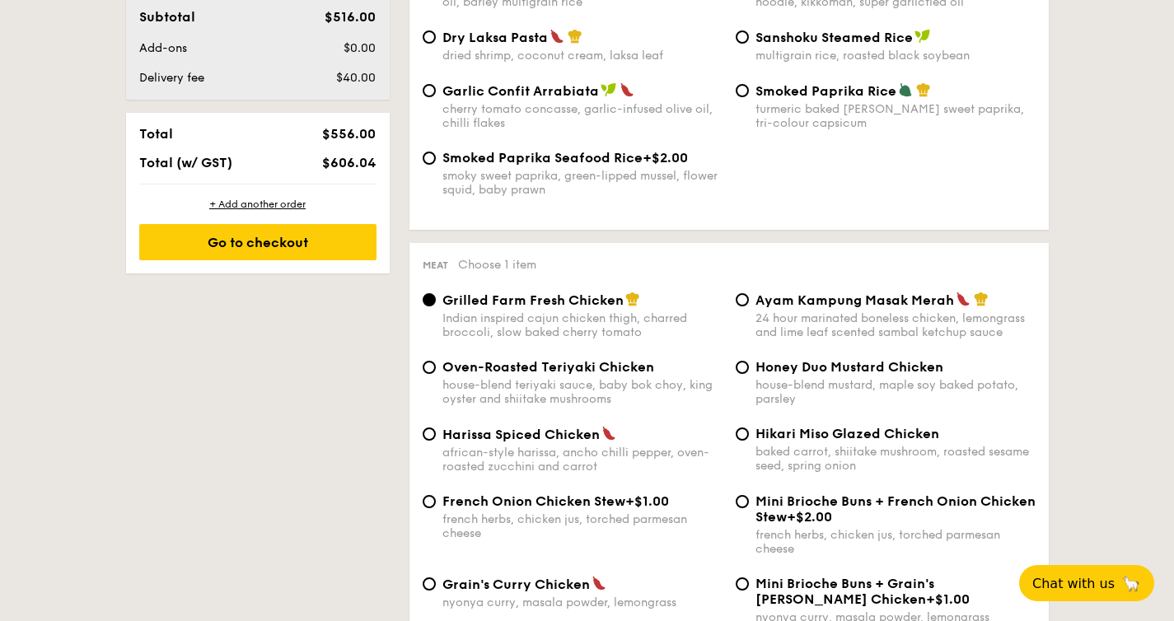
scroll to position [1112, 0]
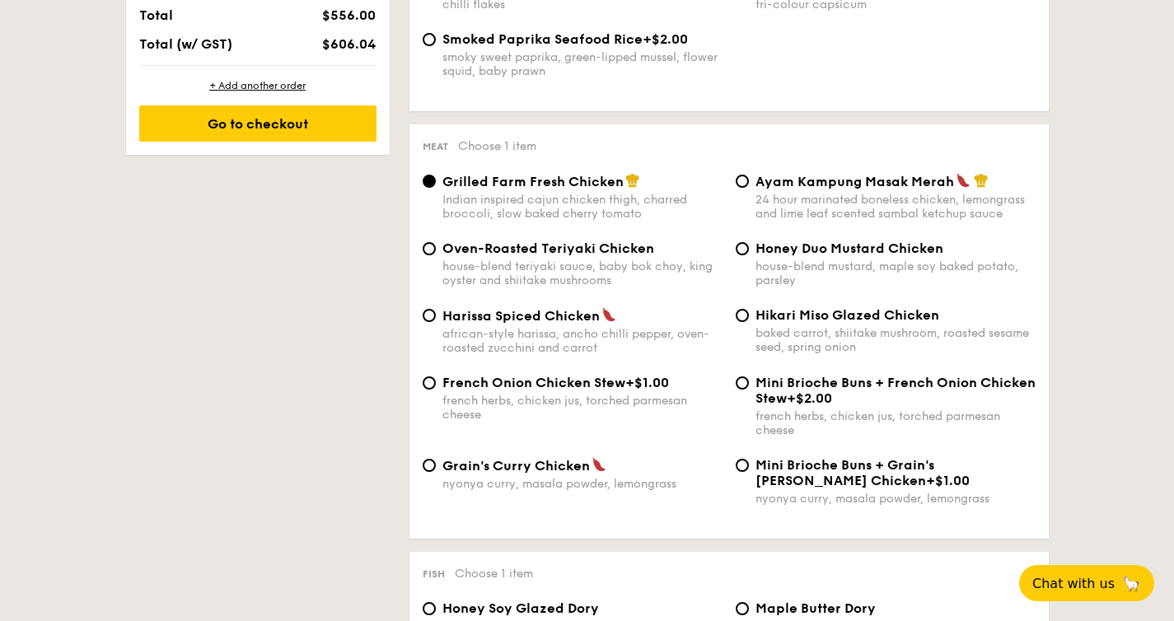
click at [512, 391] on span "French Onion Chicken Stew" at bounding box center [533, 383] width 183 height 16
click at [436, 390] on input "French Onion Chicken Stew +$1.00 french herbs, chicken jus, torched parmesan ch…" at bounding box center [429, 383] width 13 height 13
radio input "true"
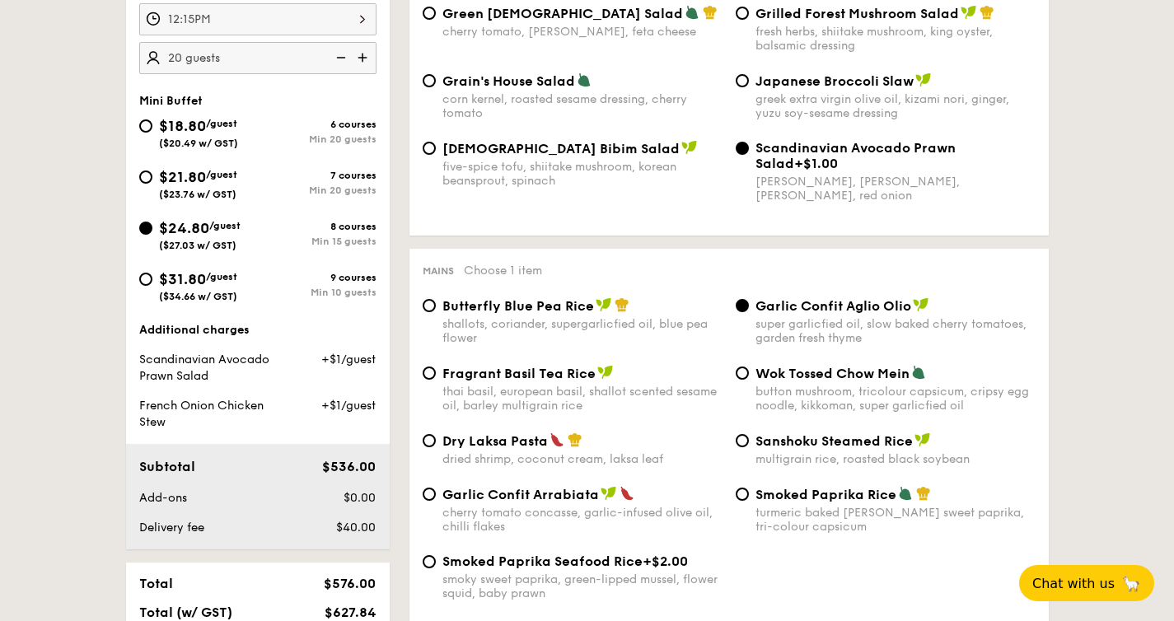
scroll to position [603, 0]
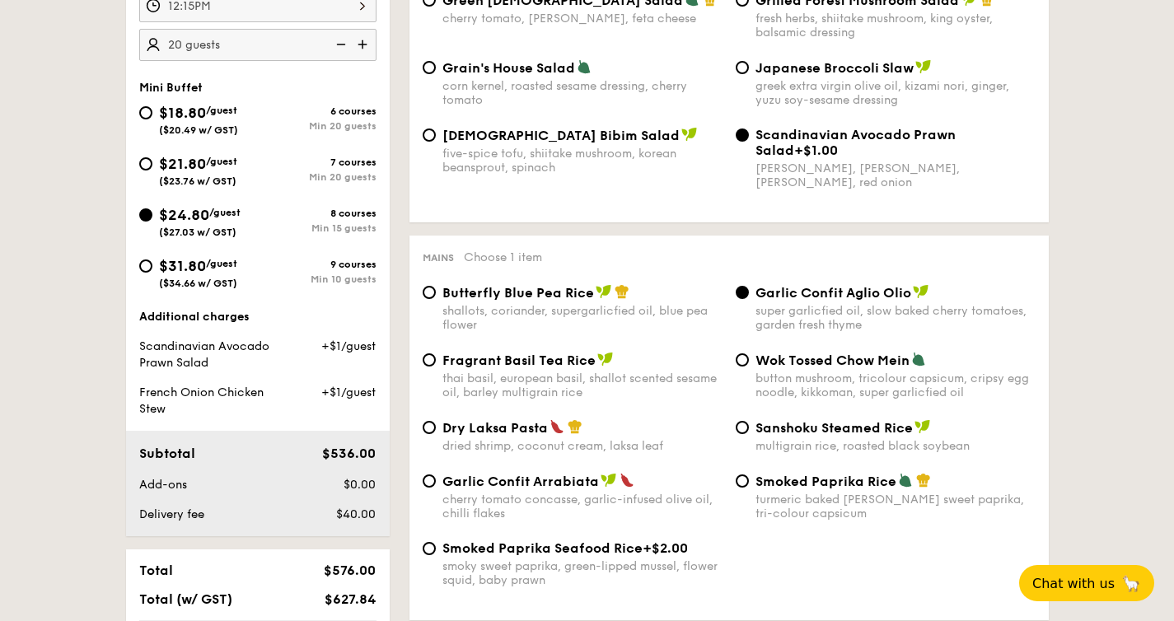
click at [210, 119] on div "$18.80 /guest ($20.49 w/ GST)" at bounding box center [198, 118] width 79 height 35
click at [152, 119] on input "$18.80 /guest ($20.49 w/ GST) 6 courses Min 20 guests" at bounding box center [145, 112] width 13 height 13
radio input "true"
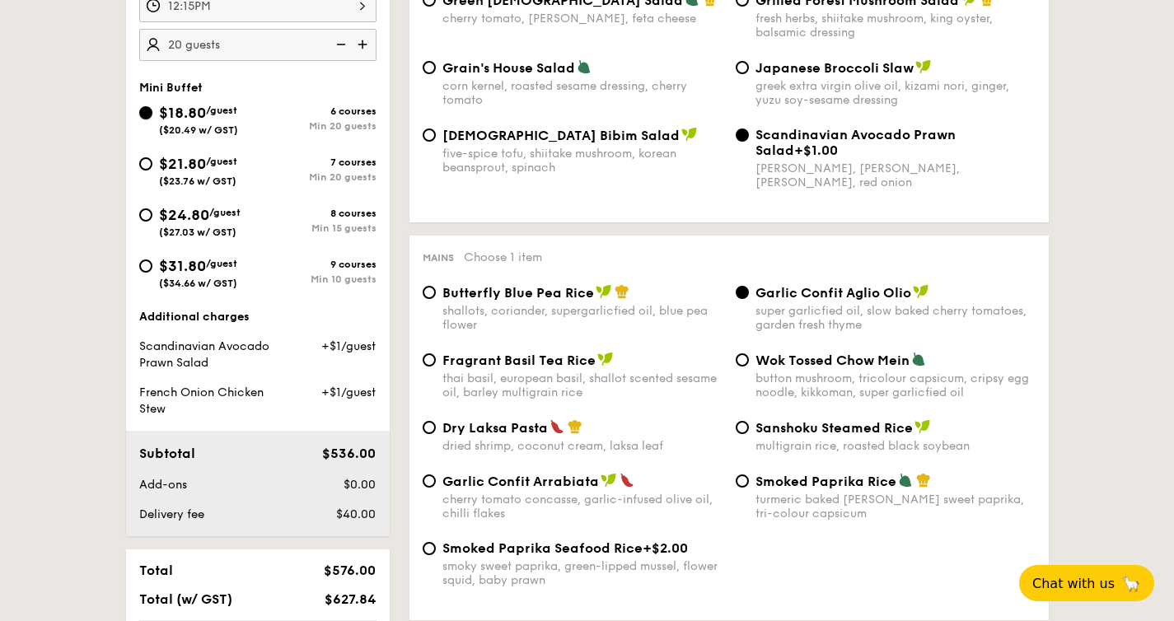
radio input "true"
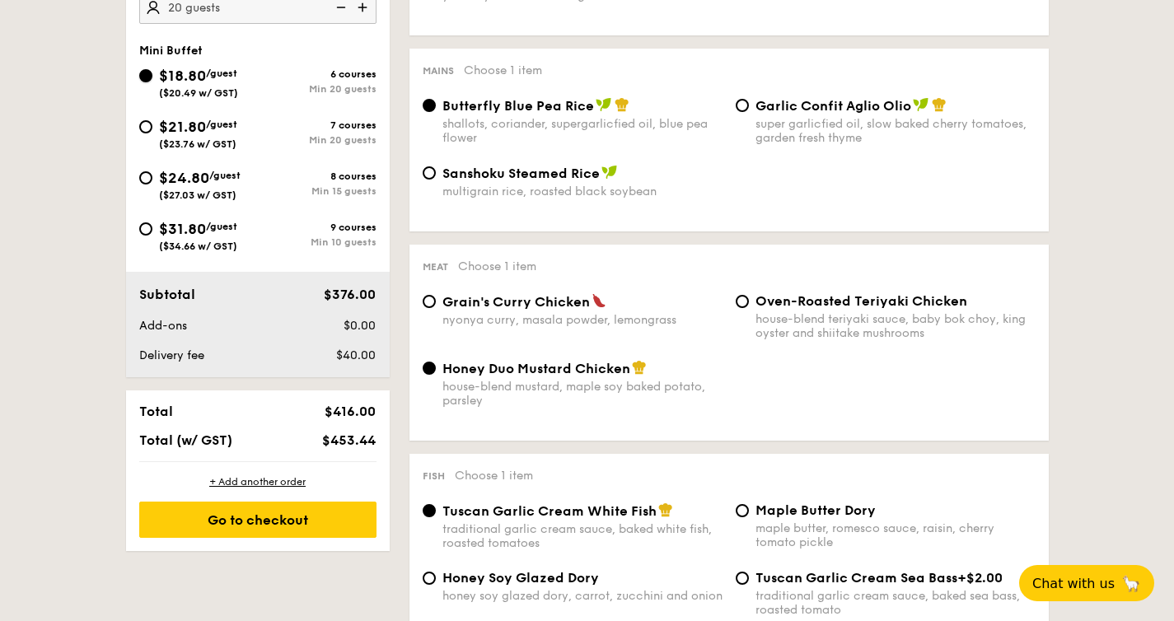
scroll to position [499, 0]
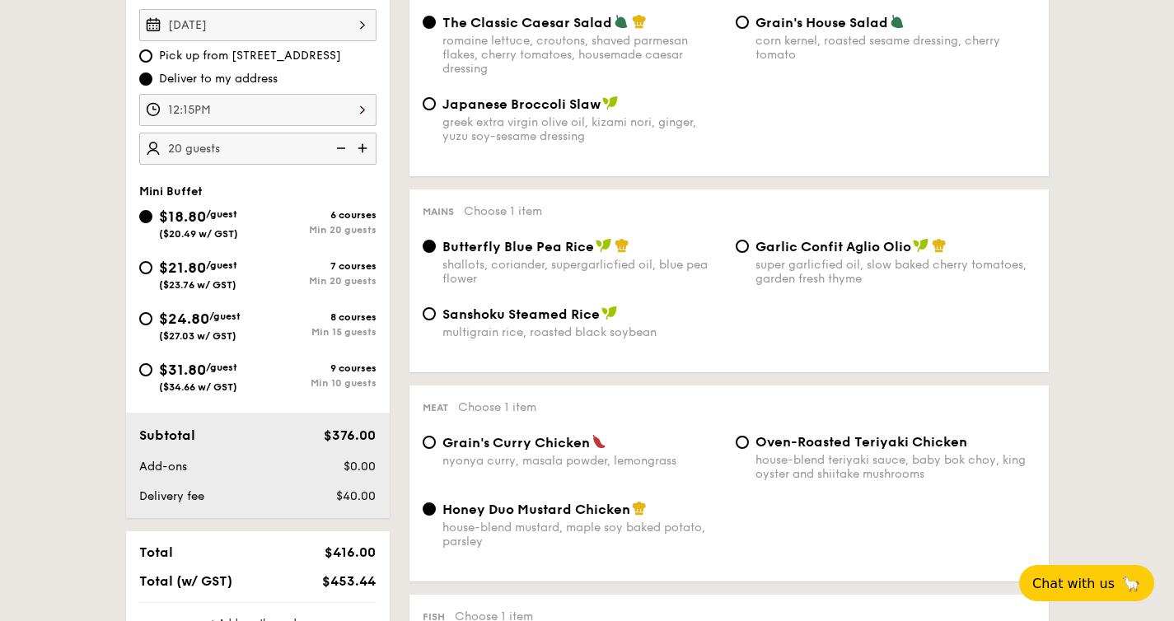
click at [216, 288] on span "($23.76 w/ GST)" at bounding box center [197, 285] width 77 height 12
click at [152, 274] on input "$21.80 /guest ($23.76 w/ GST) 7 courses Min 20 guests" at bounding box center [145, 267] width 13 height 13
radio input "true"
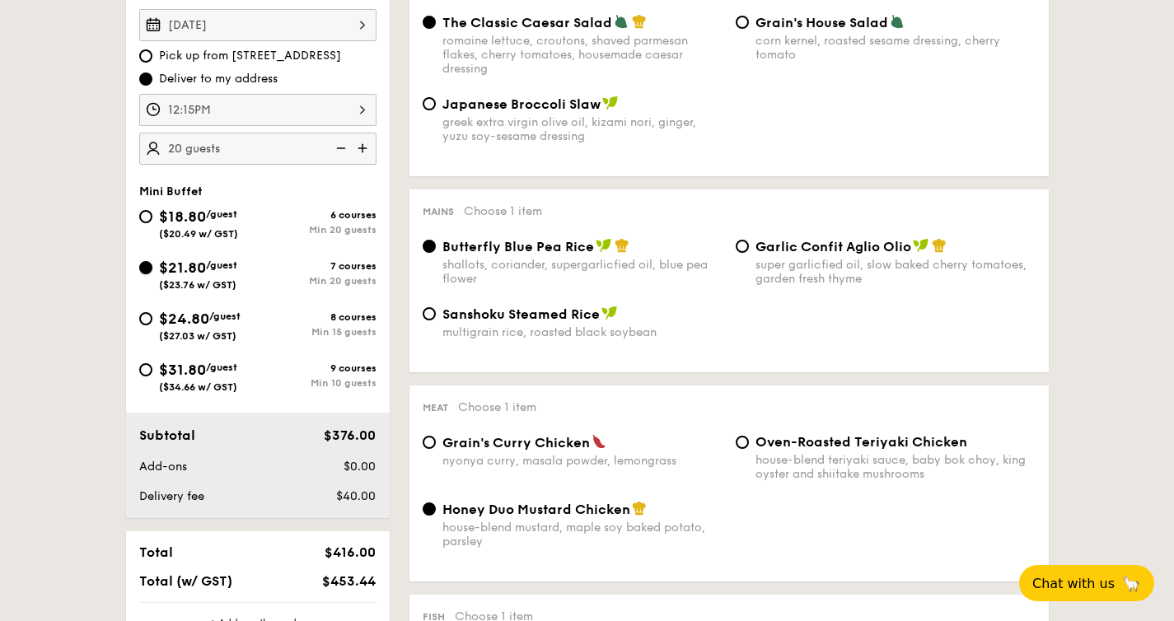
radio input "false"
radio input "true"
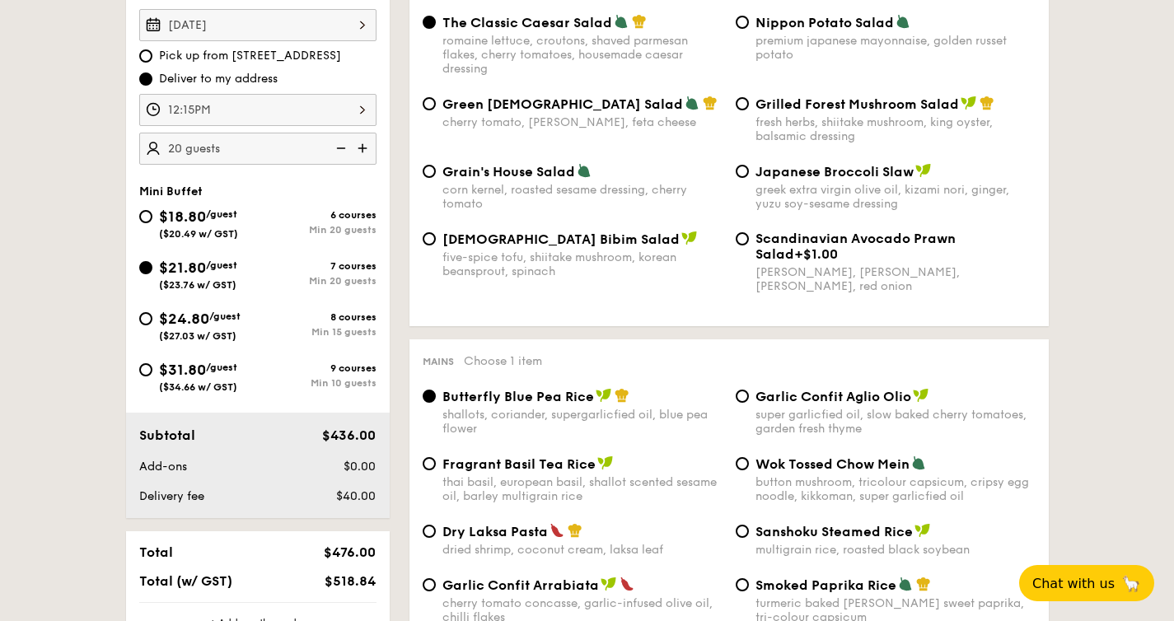
click at [806, 250] on div "Scandinavian Avocado Prawn Salad +$1.00" at bounding box center [895, 246] width 280 height 31
click at [749, 246] on input "Scandinavian Avocado Prawn Salad +$1.00 virgin [PERSON_NAME] dressing, dijon mu…" at bounding box center [742, 238] width 13 height 13
radio input "true"
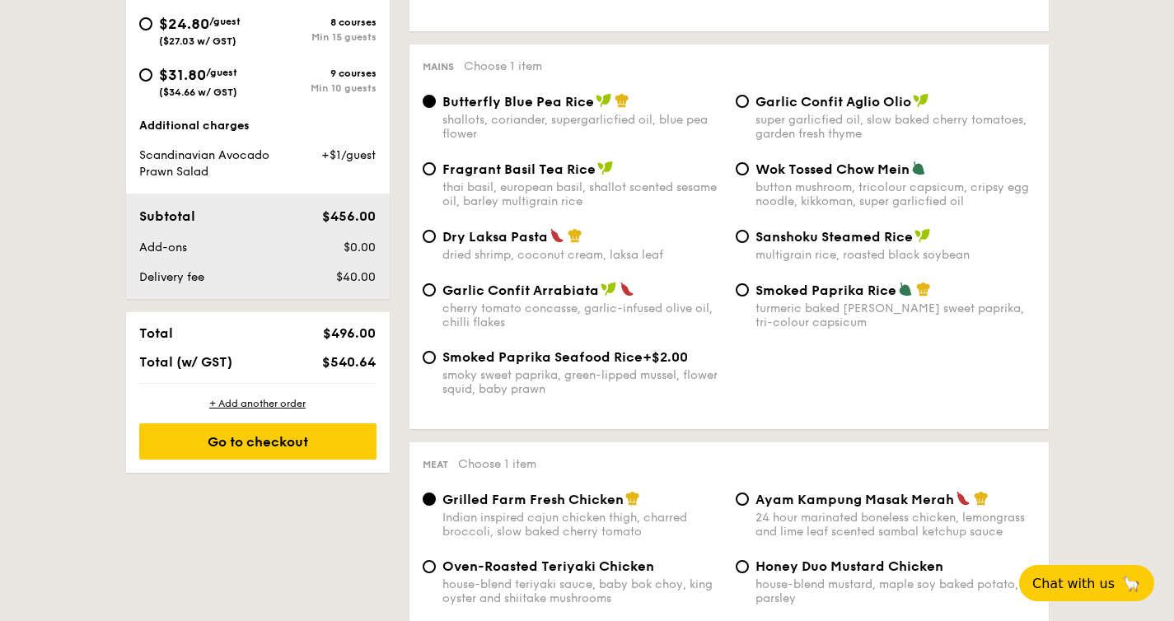
scroll to position [793, 0]
click at [793, 183] on div "Wok Tossed Chow Mein button mushroom, tricolour capsicum, cripsy egg noodle, ki…" at bounding box center [895, 185] width 280 height 48
click at [749, 176] on input "Wok Tossed Chow Mein button mushroom, tricolour capsicum, cripsy egg noodle, ki…" at bounding box center [742, 169] width 13 height 13
radio input "true"
click at [641, 175] on div "Fragrant Basil Tea Rice" at bounding box center [582, 169] width 280 height 16
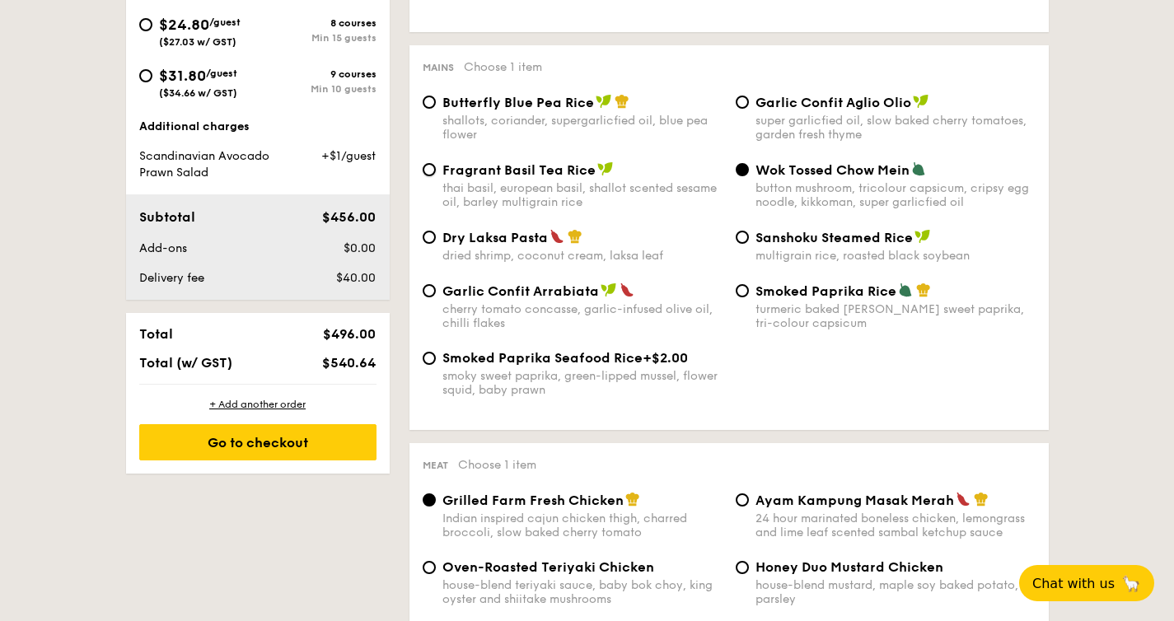
click at [436, 175] on input "Fragrant Basil Tea Rice thai basil, european basil, shallot scented sesame oil,…" at bounding box center [429, 169] width 13 height 13
radio input "true"
click at [831, 134] on div "super garlicfied oil, slow baked cherry tomatoes, garden fresh thyme" at bounding box center [895, 128] width 280 height 28
click at [749, 109] on input "Garlic Confit Aglio Olio super garlicfied oil, slow baked cherry tomatoes, gard…" at bounding box center [742, 102] width 13 height 13
radio input "true"
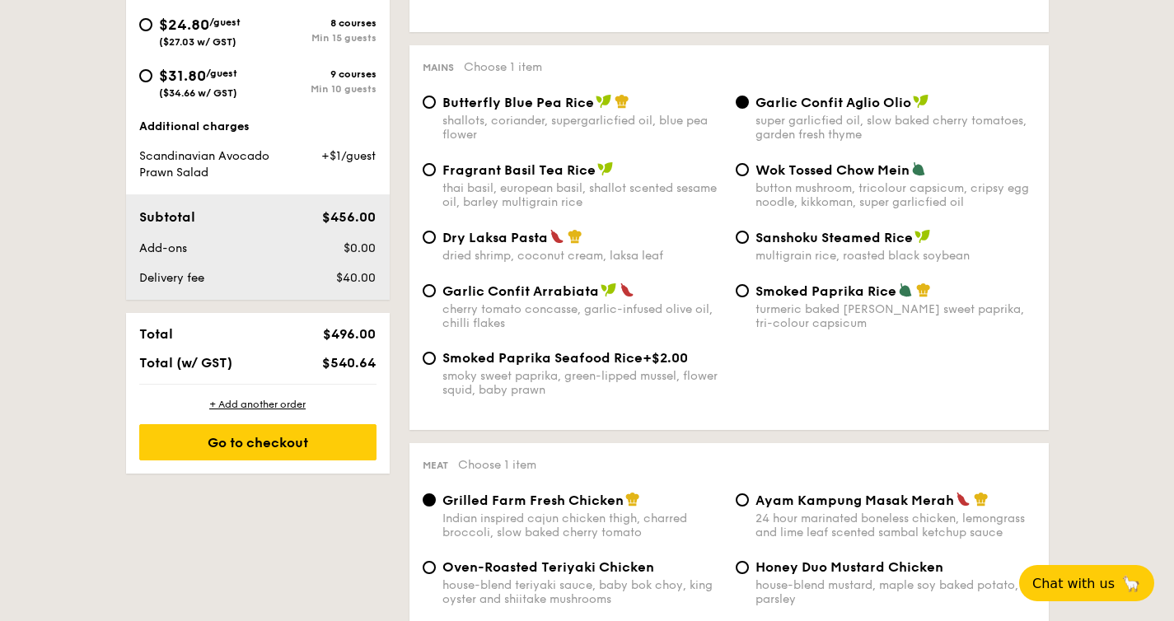
click at [652, 209] on div "thai basil, european basil, shallot scented sesame oil, barley multigrain rice" at bounding box center [582, 195] width 280 height 28
click at [436, 176] on input "Fragrant Basil Tea Rice thai basil, european basil, shallot scented sesame oil,…" at bounding box center [429, 169] width 13 height 13
radio input "true"
click at [639, 260] on div "dried shrimp, coconut cream, laksa leaf" at bounding box center [582, 256] width 280 height 14
click at [436, 244] on input "Dry Laksa Pasta dried shrimp, coconut cream, laksa leaf" at bounding box center [429, 237] width 13 height 13
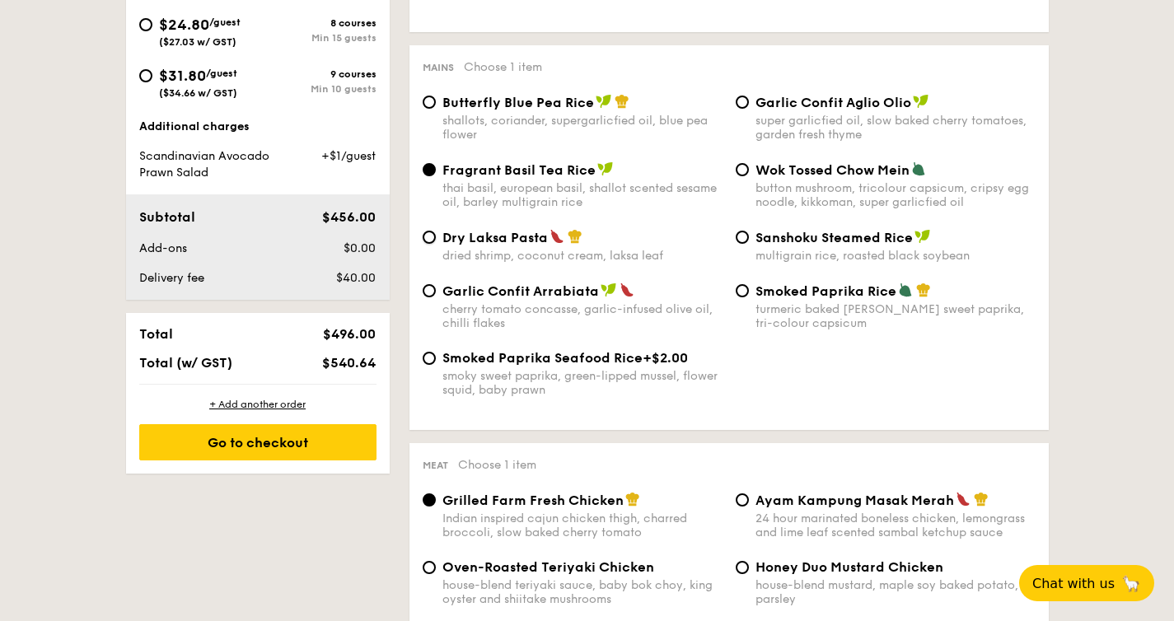
radio input "true"
click at [645, 178] on div "Fragrant Basil Tea Rice" at bounding box center [582, 169] width 280 height 16
click at [436, 176] on input "Fragrant Basil Tea Rice thai basil, european basil, shallot scented sesame oil,…" at bounding box center [429, 169] width 13 height 13
radio input "true"
click at [844, 137] on div "super garlicfied oil, slow baked cherry tomatoes, garden fresh thyme" at bounding box center [895, 128] width 280 height 28
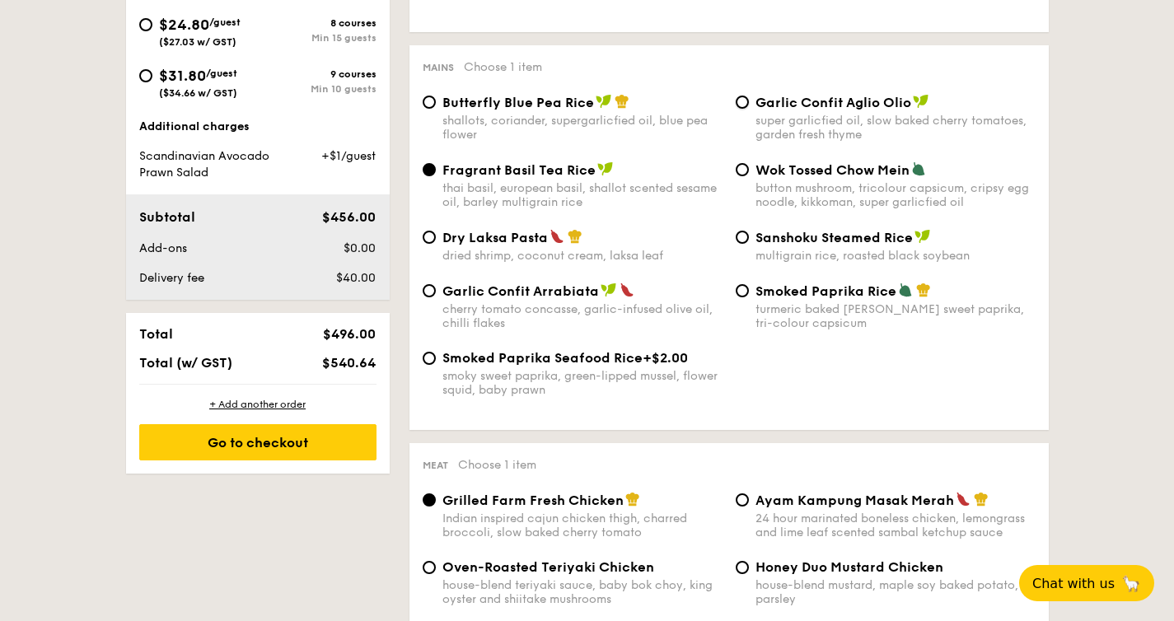
click at [749, 109] on input "Garlic Confit Aglio Olio super garlicfied oil, slow baked cherry tomatoes, gard…" at bounding box center [742, 102] width 13 height 13
radio input "true"
click at [547, 299] on span "Garlic Confit Arrabiata" at bounding box center [520, 291] width 157 height 16
click at [436, 297] on input "Garlic Confit Arrabiata cherry tomato concasse, garlic-infused olive oil, chill…" at bounding box center [429, 290] width 13 height 13
radio input "true"
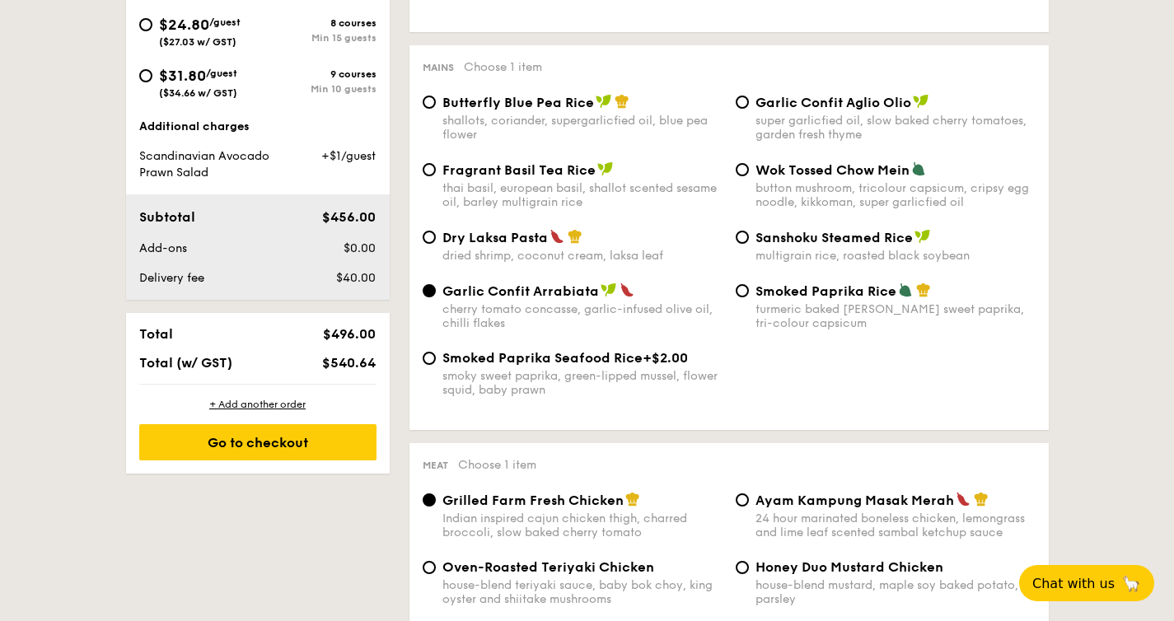
click at [561, 288] on span "Garlic Confit Arrabiata" at bounding box center [520, 291] width 157 height 16
click at [436, 288] on input "Garlic Confit Arrabiata cherry tomato concasse, garlic-infused olive oil, chill…" at bounding box center [429, 290] width 13 height 13
click at [561, 288] on span "Garlic Confit Arrabiata" at bounding box center [520, 291] width 157 height 16
click at [436, 288] on input "Garlic Confit Arrabiata cherry tomato concasse, garlic-infused olive oil, chill…" at bounding box center [429, 290] width 13 height 13
click at [476, 240] on span "Dry Laksa Pasta" at bounding box center [494, 238] width 105 height 16
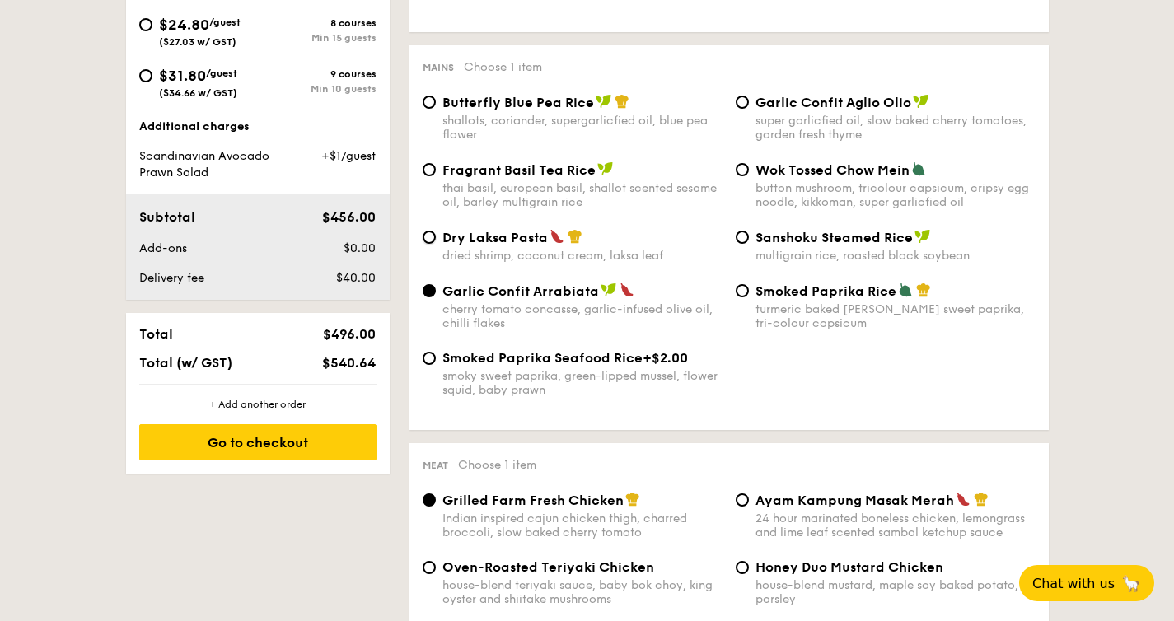
click at [436, 240] on input "Dry Laksa Pasta dried shrimp, coconut cream, laksa leaf" at bounding box center [429, 237] width 13 height 13
radio input "true"
click at [828, 241] on span "Sanshoku Steamed Rice" at bounding box center [833, 238] width 157 height 16
click at [749, 241] on input "Sanshoku Steamed Rice multigrain rice, roasted black soybean" at bounding box center [742, 237] width 13 height 13
radio input "true"
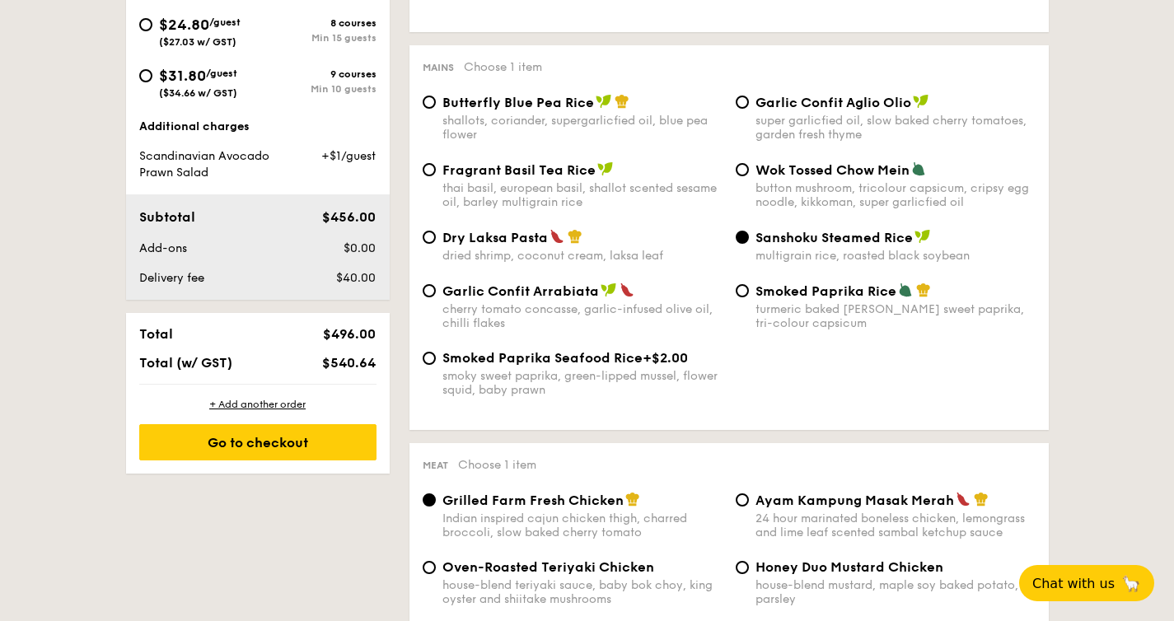
click at [592, 110] on div "Butterfly Blue Pea Rice" at bounding box center [582, 102] width 280 height 16
click at [436, 109] on input "Butterfly Blue Pea Rice shallots, coriander, supergarlicfied oil, blue pea flow…" at bounding box center [429, 102] width 13 height 13
radio input "true"
click at [875, 263] on div "multigrain rice, roasted black soybean" at bounding box center [895, 256] width 280 height 14
click at [749, 244] on input "Sanshoku Steamed Rice multigrain rice, roasted black soybean" at bounding box center [742, 237] width 13 height 13
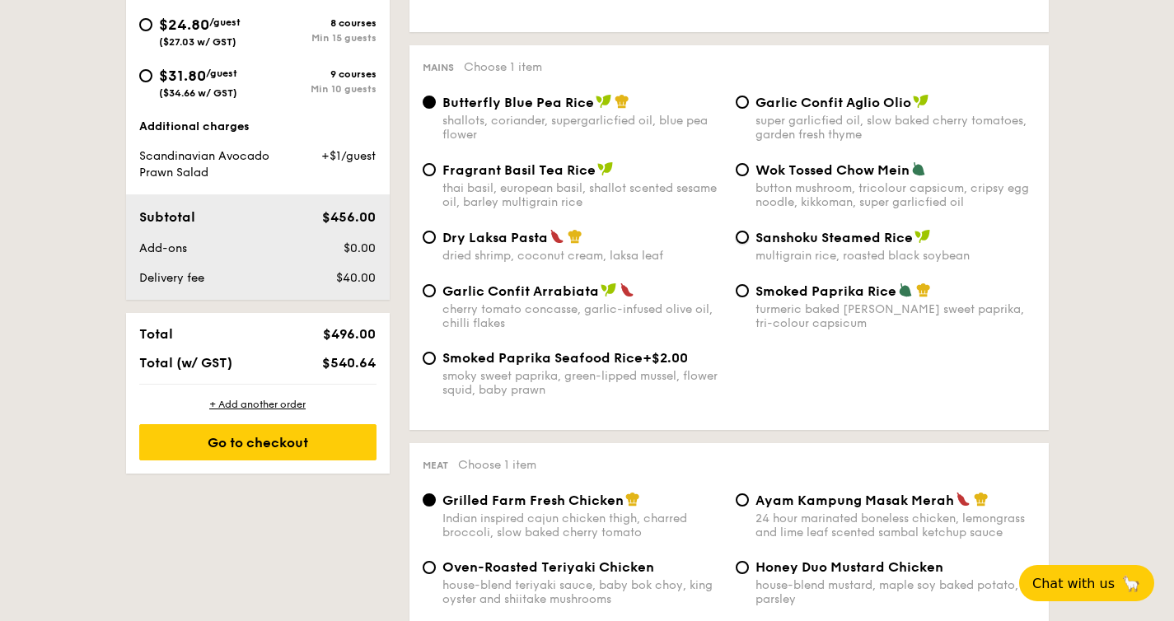
radio input "true"
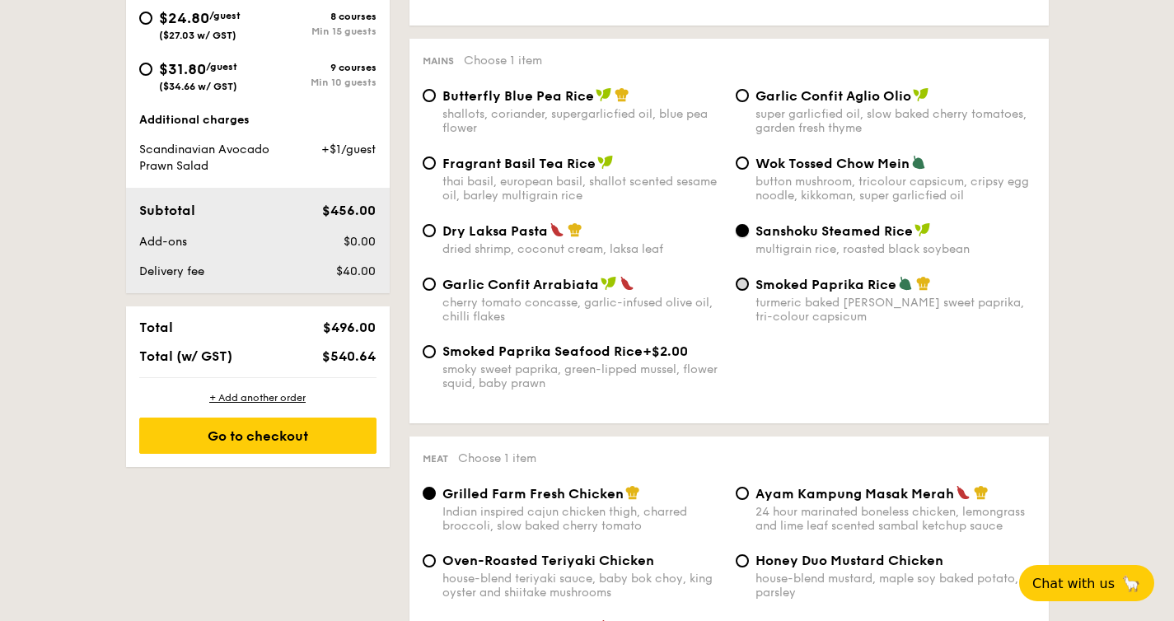
scroll to position [800, 0]
click at [588, 253] on div "dried shrimp, coconut cream, laksa leaf" at bounding box center [582, 249] width 280 height 14
click at [436, 237] on input "Dry Laksa Pasta dried shrimp, coconut cream, laksa leaf" at bounding box center [429, 230] width 13 height 13
radio input "true"
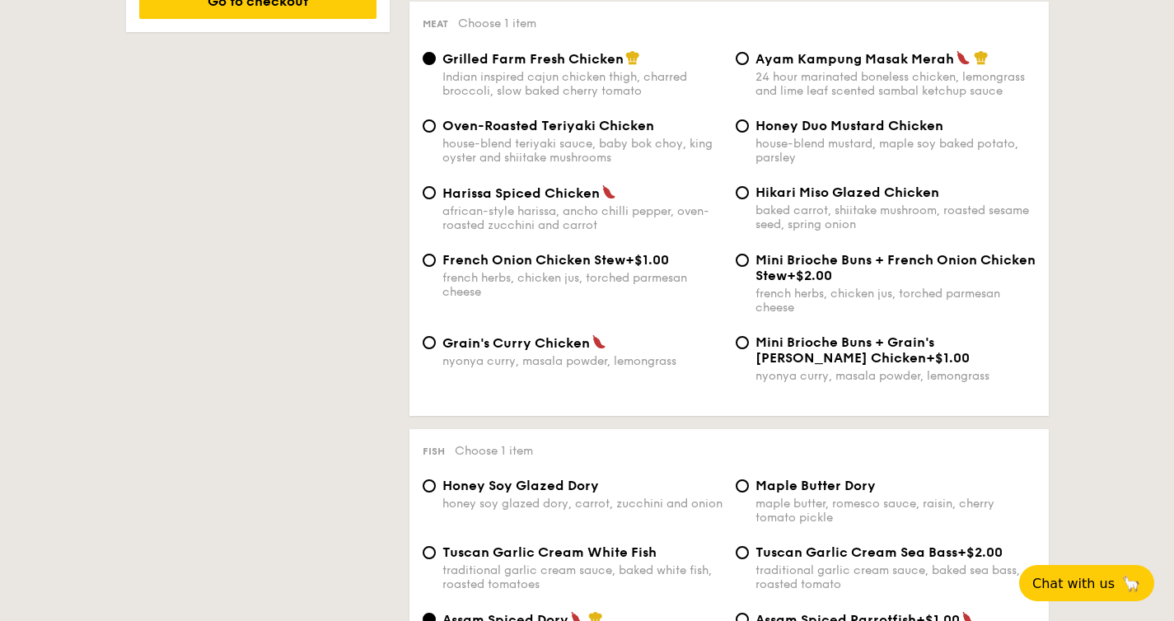
scroll to position [1233, 0]
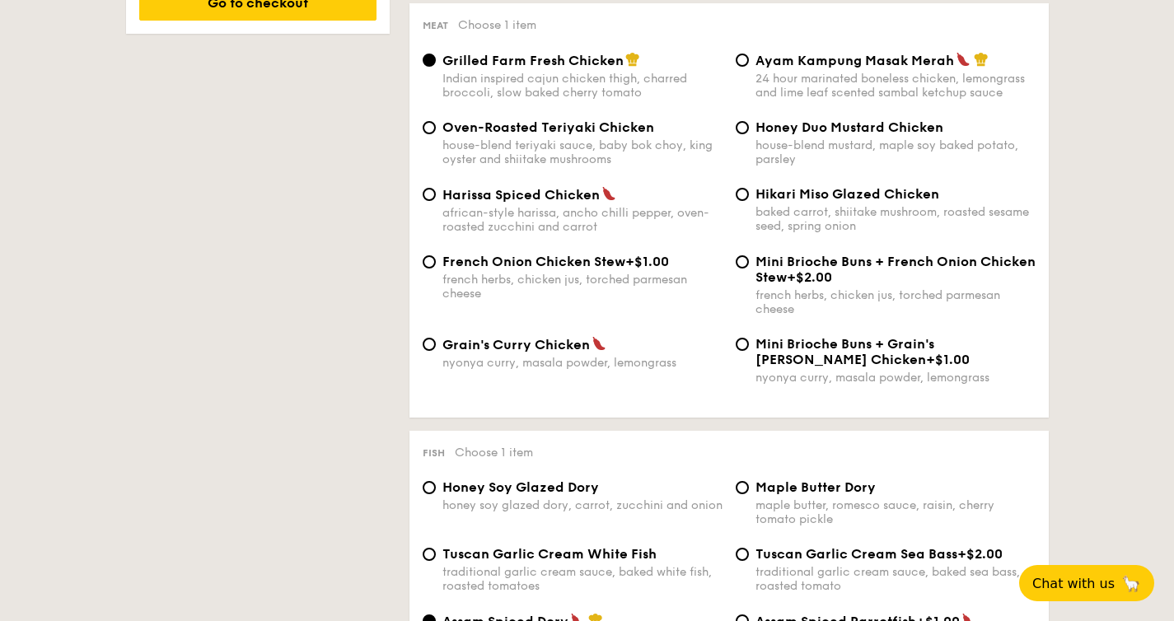
click at [857, 222] on div "baked carrot, shiitake mushroom, roasted sesame seed, spring onion" at bounding box center [895, 219] width 280 height 28
click at [749, 201] on input "Hikari Miso Glazed Chicken baked carrot, shiitake mushroom, roasted sesame seed…" at bounding box center [742, 194] width 13 height 13
radio input "true"
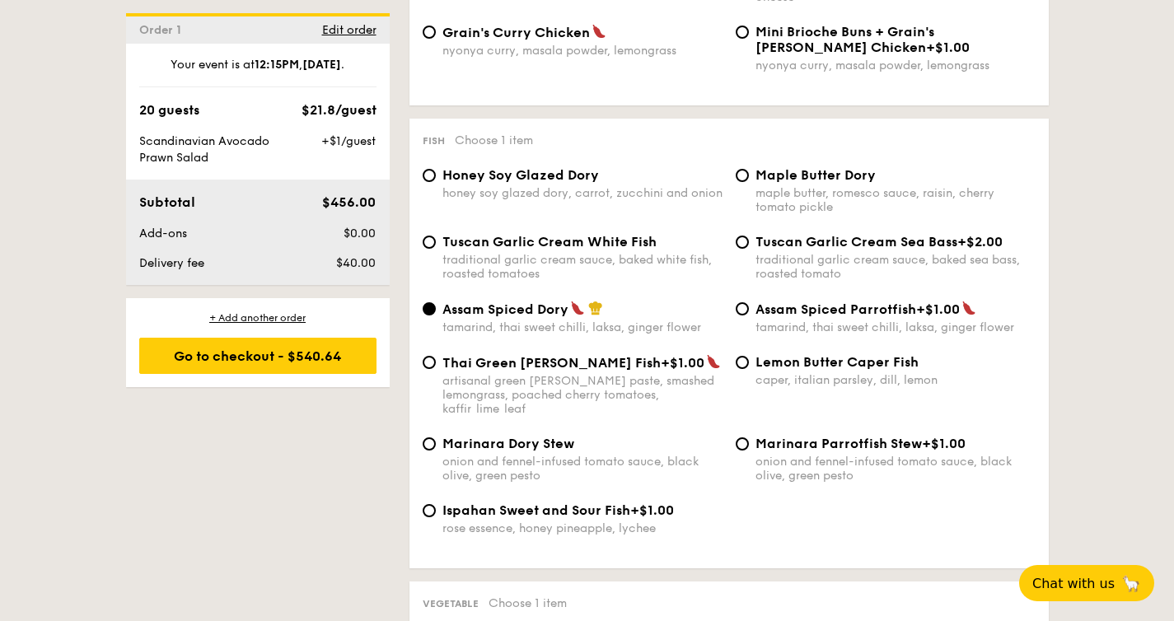
scroll to position [1640, 0]
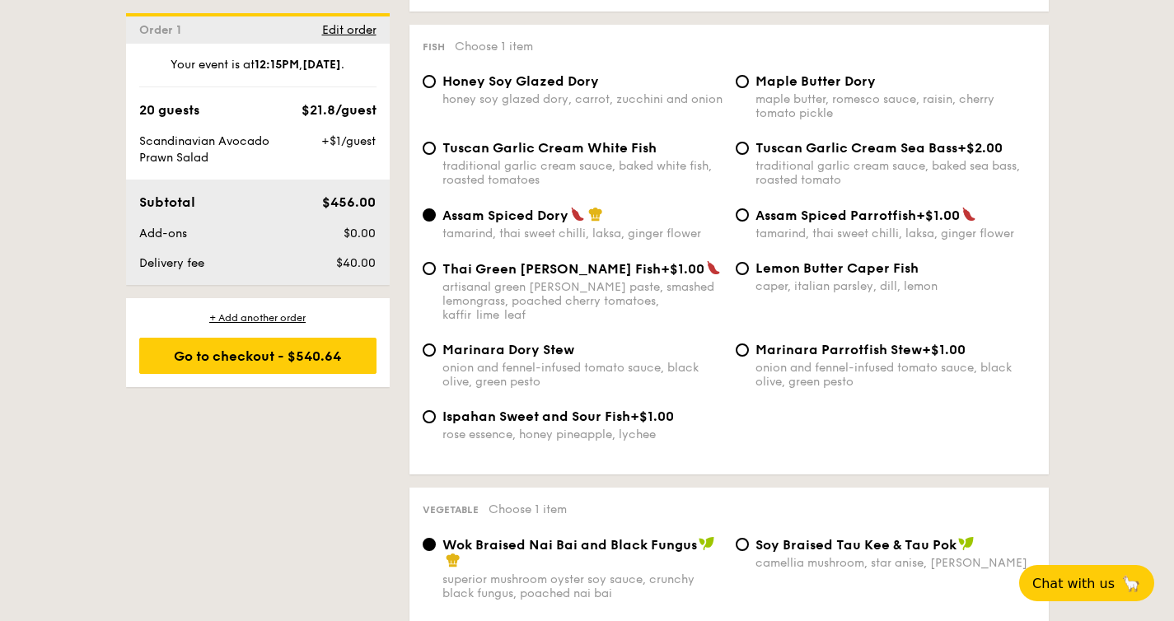
click at [793, 292] on div "caper, italian parsley, dill, lemon" at bounding box center [895, 286] width 280 height 14
click at [749, 275] on input "Lemon Butter Caper Fish caper, italian parsley, dill, lemon" at bounding box center [742, 268] width 13 height 13
radio input "true"
click at [784, 169] on div "traditional garlic cream sauce, baked sea bass, roasted tomato" at bounding box center [895, 173] width 280 height 28
click at [749, 155] on input "Tuscan Garlic Cream Sea Bass +$2.00 traditional garlic cream sauce, baked sea b…" at bounding box center [742, 148] width 13 height 13
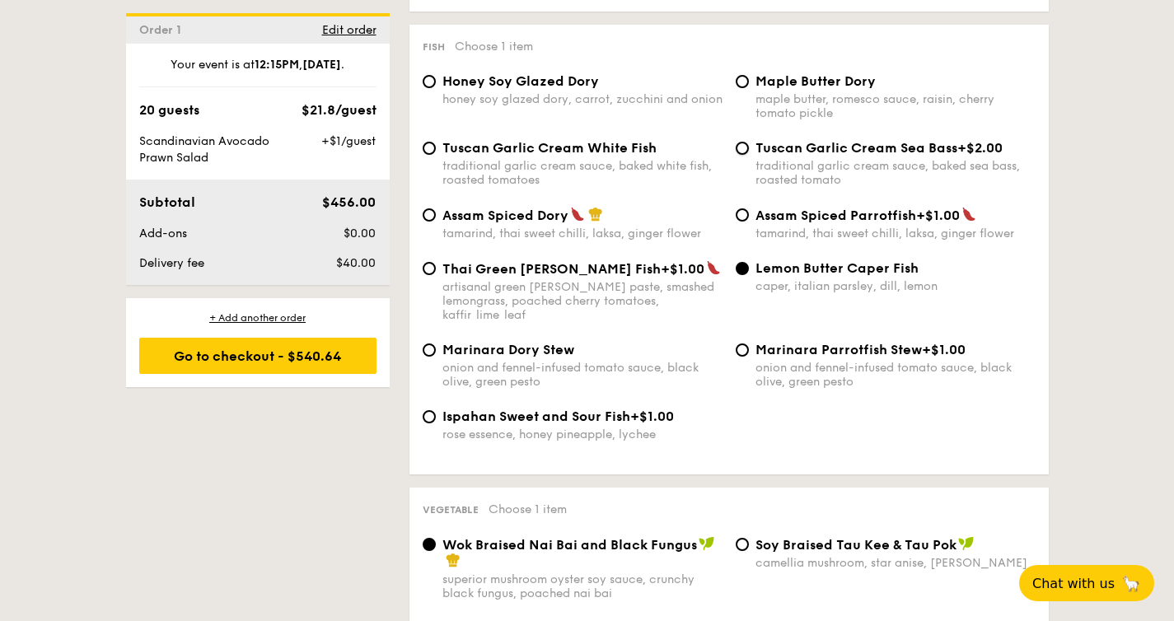
radio input "true"
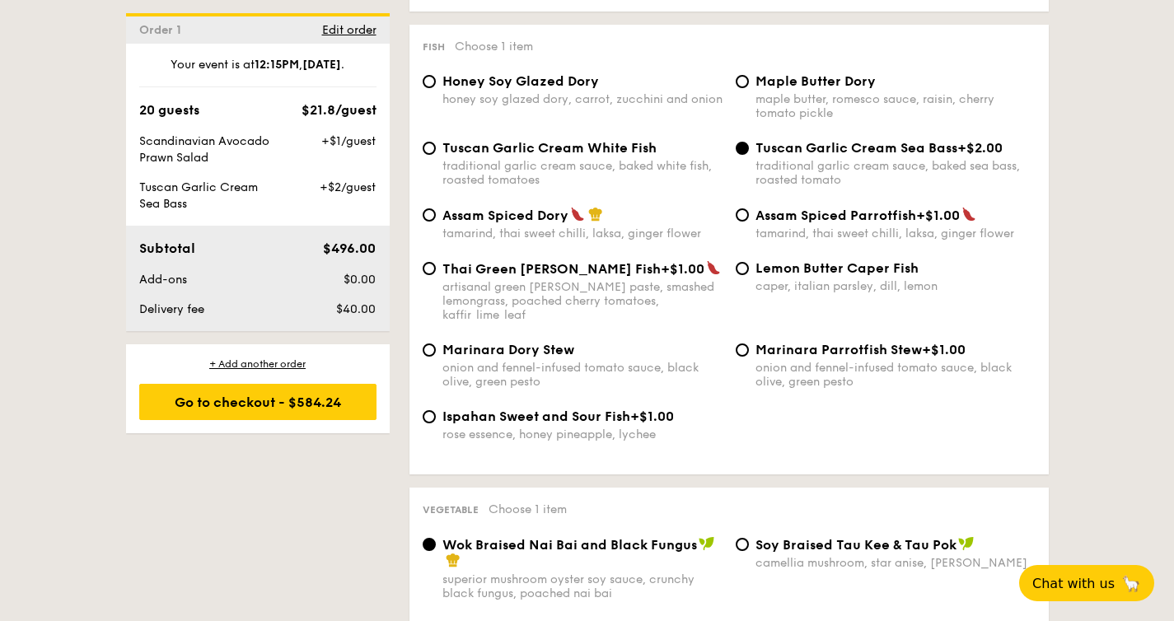
click at [524, 234] on div "Assam Spiced Dory tamarind, thai sweet chilli, laksa, ginger flower" at bounding box center [582, 224] width 280 height 34
click at [436, 222] on input "Assam Spiced Dory tamarind, thai sweet chilli, laksa, ginger flower" at bounding box center [429, 214] width 13 height 13
radio input "true"
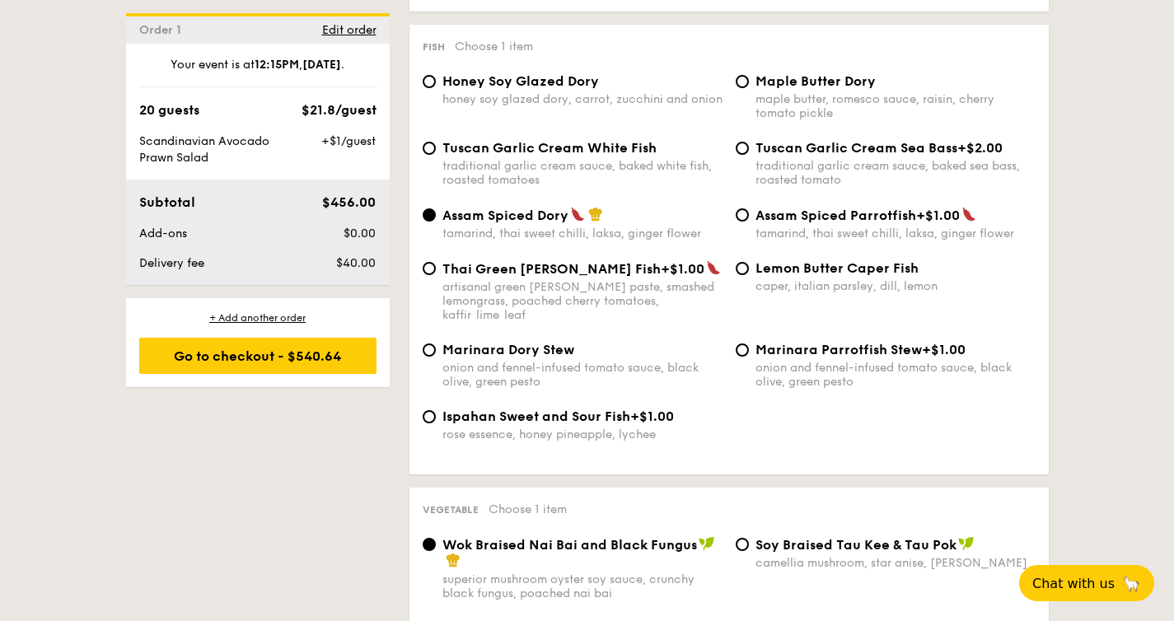
click at [540, 181] on div "traditional garlic cream sauce, baked white fish, roasted tomatoes" at bounding box center [582, 173] width 280 height 28
click at [436, 155] on input "Tuscan Garlic Cream White Fish traditional garlic cream sauce, baked white fish…" at bounding box center [429, 148] width 13 height 13
radio input "true"
click at [798, 107] on div "maple butter, romesco sauce, raisin, cherry tomato pickle" at bounding box center [895, 106] width 280 height 28
click at [749, 88] on input "Maple Butter Dory maple butter, romesco sauce, raisin, cherry tomato pickle" at bounding box center [742, 81] width 13 height 13
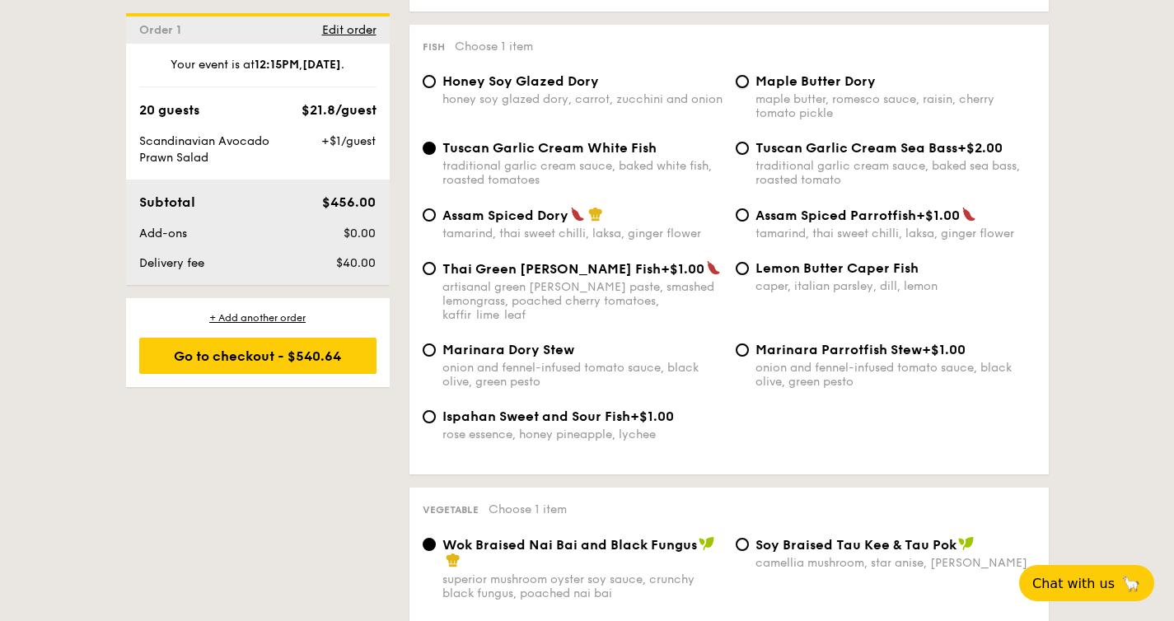
radio input "true"
click at [562, 395] on div "Marinara Dory Stew onion and fennel-infused tomato sauce, black olive, green pe…" at bounding box center [729, 375] width 626 height 67
click at [565, 368] on div "onion and fennel-infused tomato sauce, black olive, green pesto" at bounding box center [582, 375] width 280 height 28
click at [436, 357] on input "Marinara Dory Stew onion and fennel-infused tomato sauce, black olive, green pe…" at bounding box center [429, 350] width 13 height 13
radio input "true"
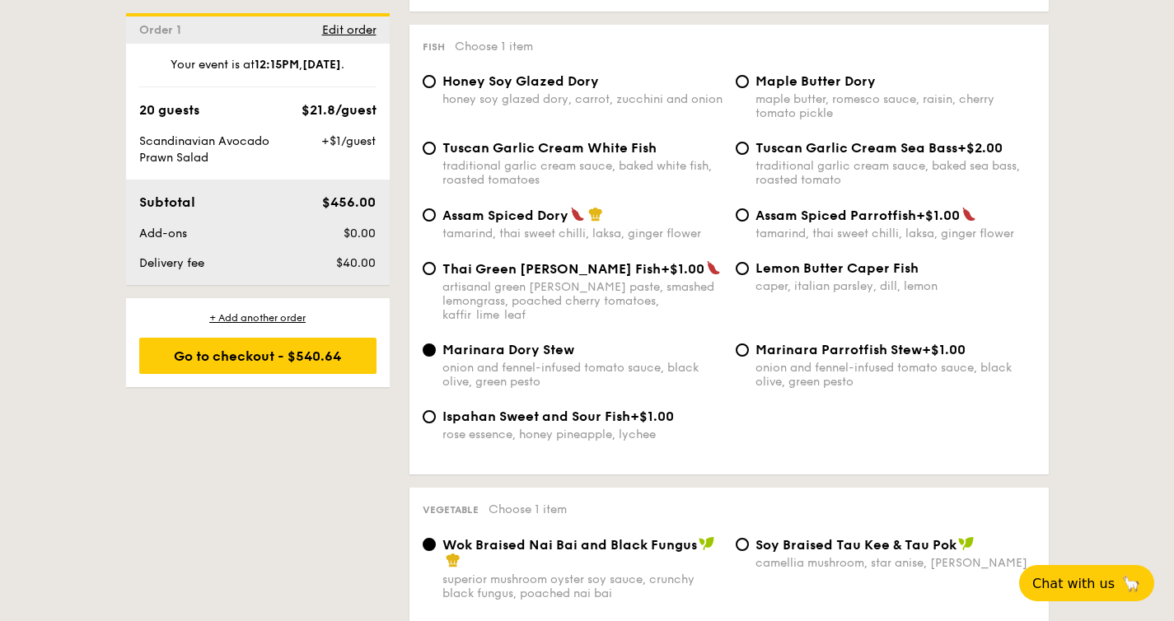
click at [600, 292] on div "artisanal green [PERSON_NAME] paste, smashed lemongrass, poached cherry tomatoe…" at bounding box center [582, 301] width 280 height 42
click at [436, 275] on input "Thai Green [PERSON_NAME] Fish +$1.00 artisanal green [PERSON_NAME] paste, smash…" at bounding box center [429, 268] width 13 height 13
radio input "true"
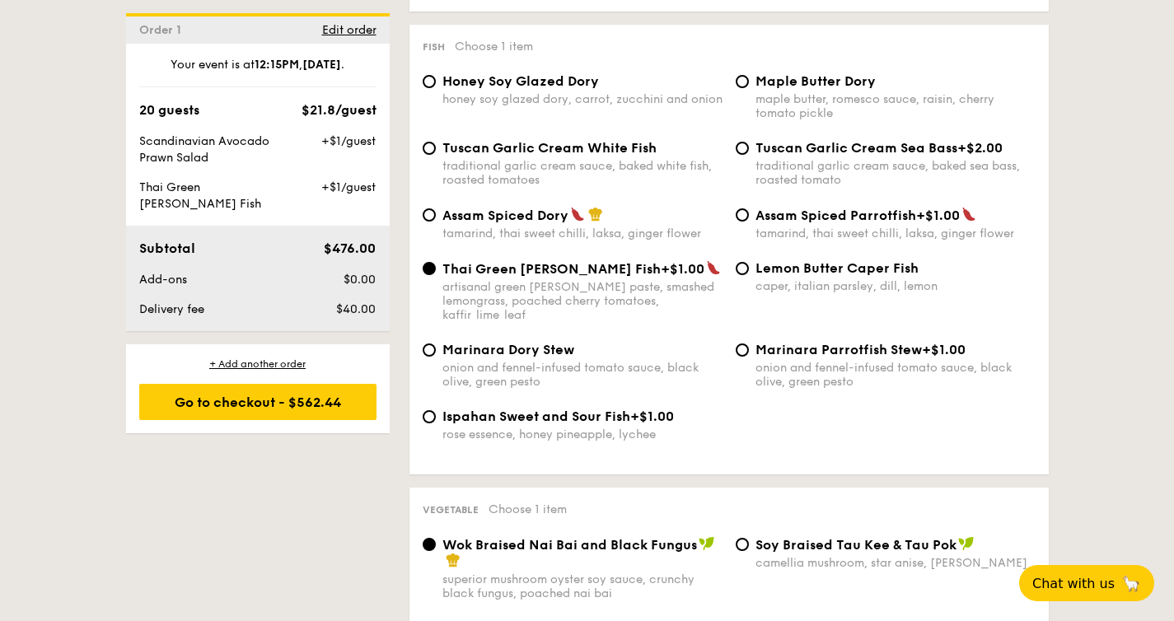
click at [585, 238] on div "tamarind, thai sweet chilli, laksa, ginger flower" at bounding box center [582, 234] width 280 height 14
click at [436, 222] on input "Assam Spiced Dory tamarind, thai sweet chilli, laksa, ginger flower" at bounding box center [429, 214] width 13 height 13
radio input "true"
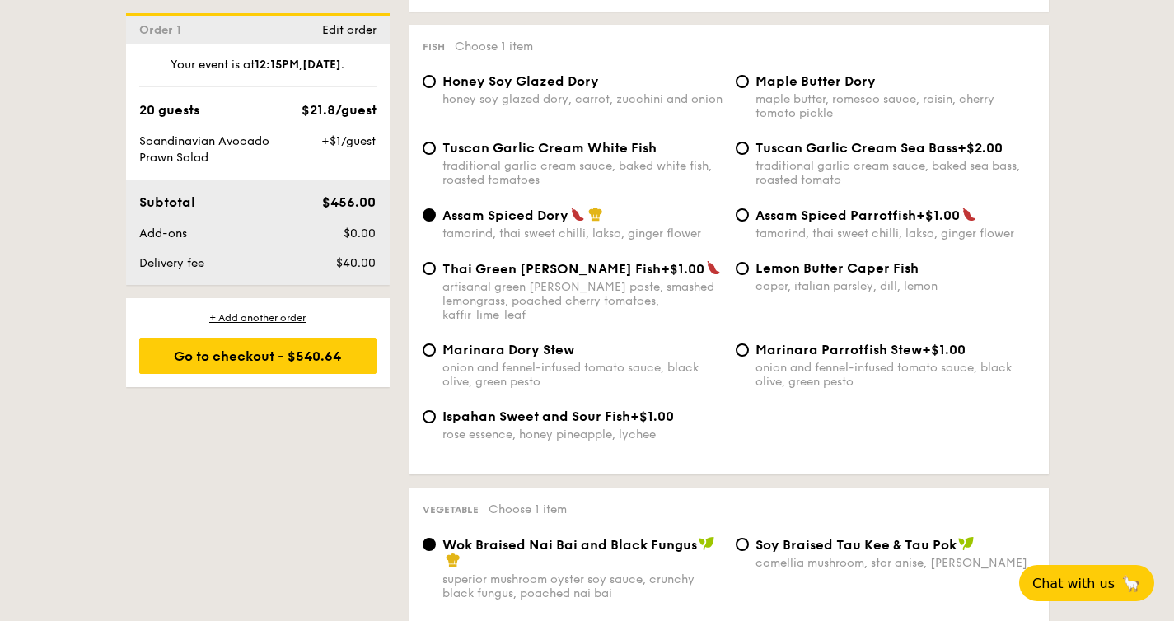
click at [590, 207] on div "Tuscan Garlic Cream White Fish traditional garlic cream sauce, baked white fish…" at bounding box center [729, 173] width 626 height 67
click at [599, 156] on span "Tuscan Garlic Cream White Fish" at bounding box center [549, 148] width 214 height 16
click at [436, 155] on input "Tuscan Garlic Cream White Fish traditional garlic cream sauce, baked white fish…" at bounding box center [429, 148] width 13 height 13
radio input "true"
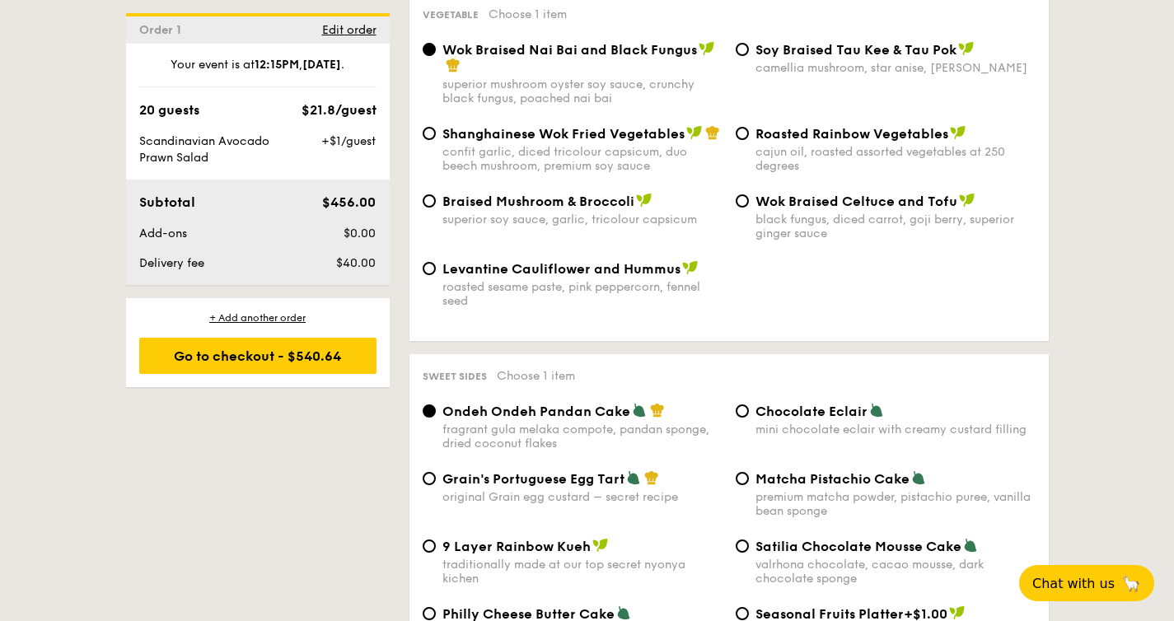
scroll to position [2116, 0]
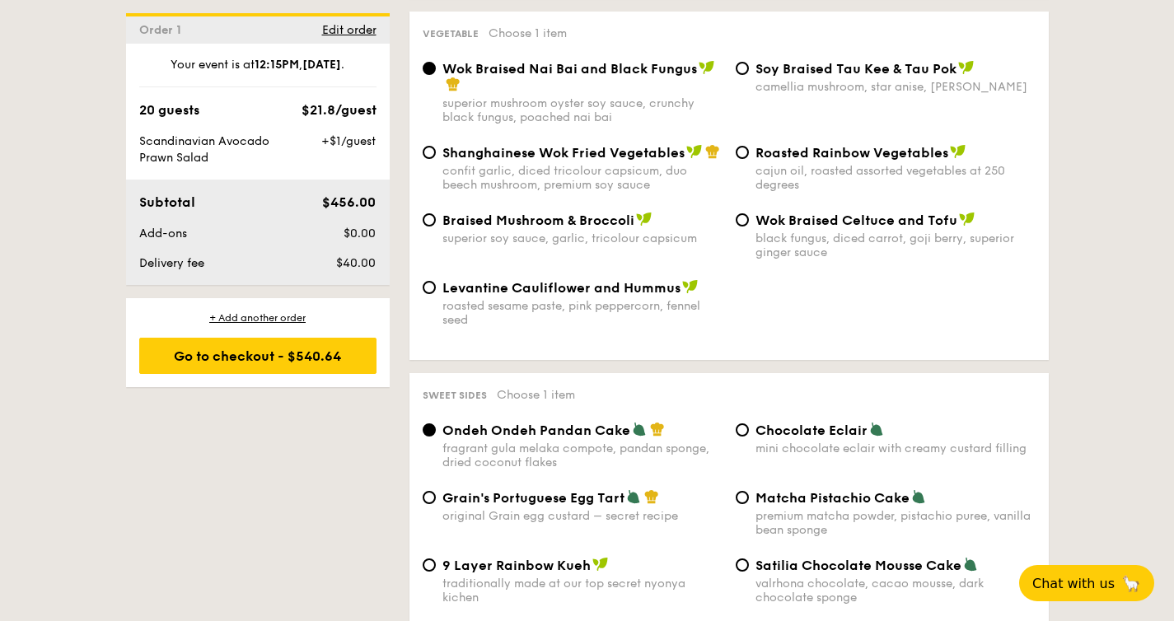
click at [571, 217] on span "Braised Mushroom & Broccoli" at bounding box center [538, 221] width 192 height 16
click at [436, 217] on input "Braised Mushroom & Broccoli superior soy sauce, garlic, tricolour capsicum" at bounding box center [429, 219] width 13 height 13
radio input "true"
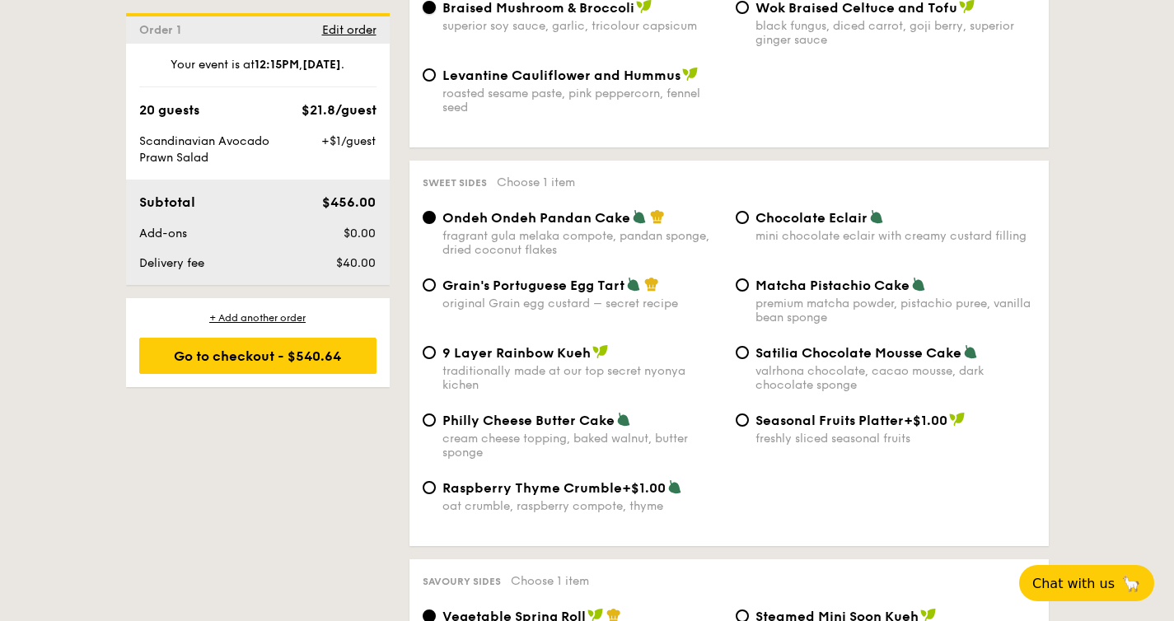
scroll to position [2328, 0]
click at [547, 283] on span "Grain's Portuguese Egg Tart" at bounding box center [533, 286] width 182 height 16
click at [436, 283] on input "Grain's Portuguese Egg Tart original Grain egg custard – secret recipe" at bounding box center [429, 284] width 13 height 13
radio input "true"
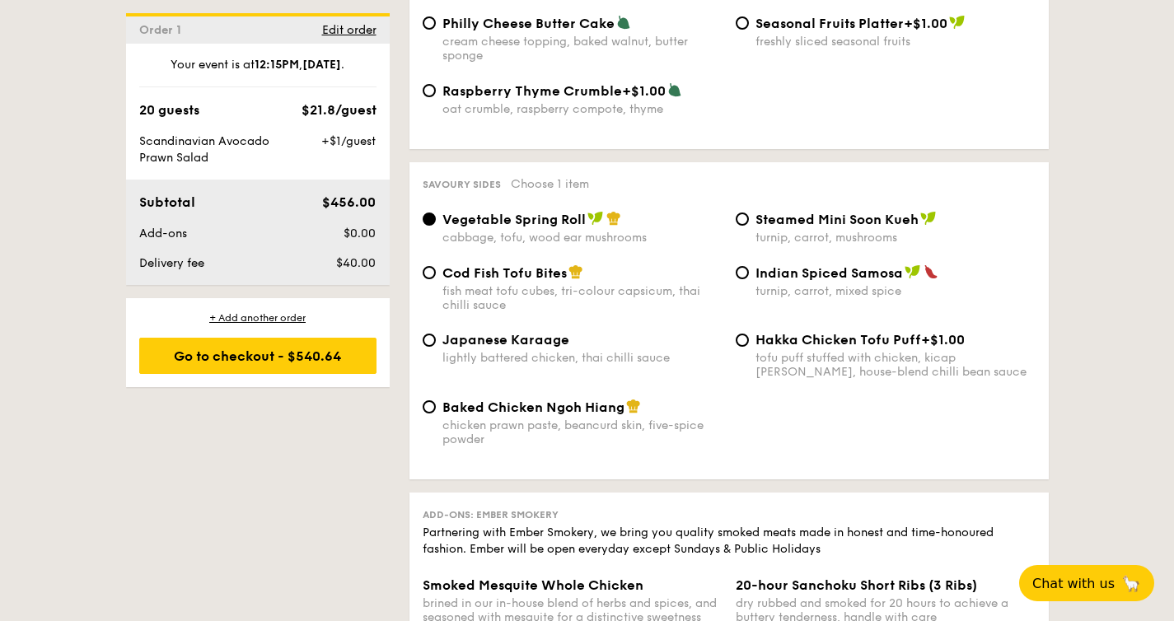
scroll to position [2726, 0]
